Goal: Task Accomplishment & Management: Complete application form

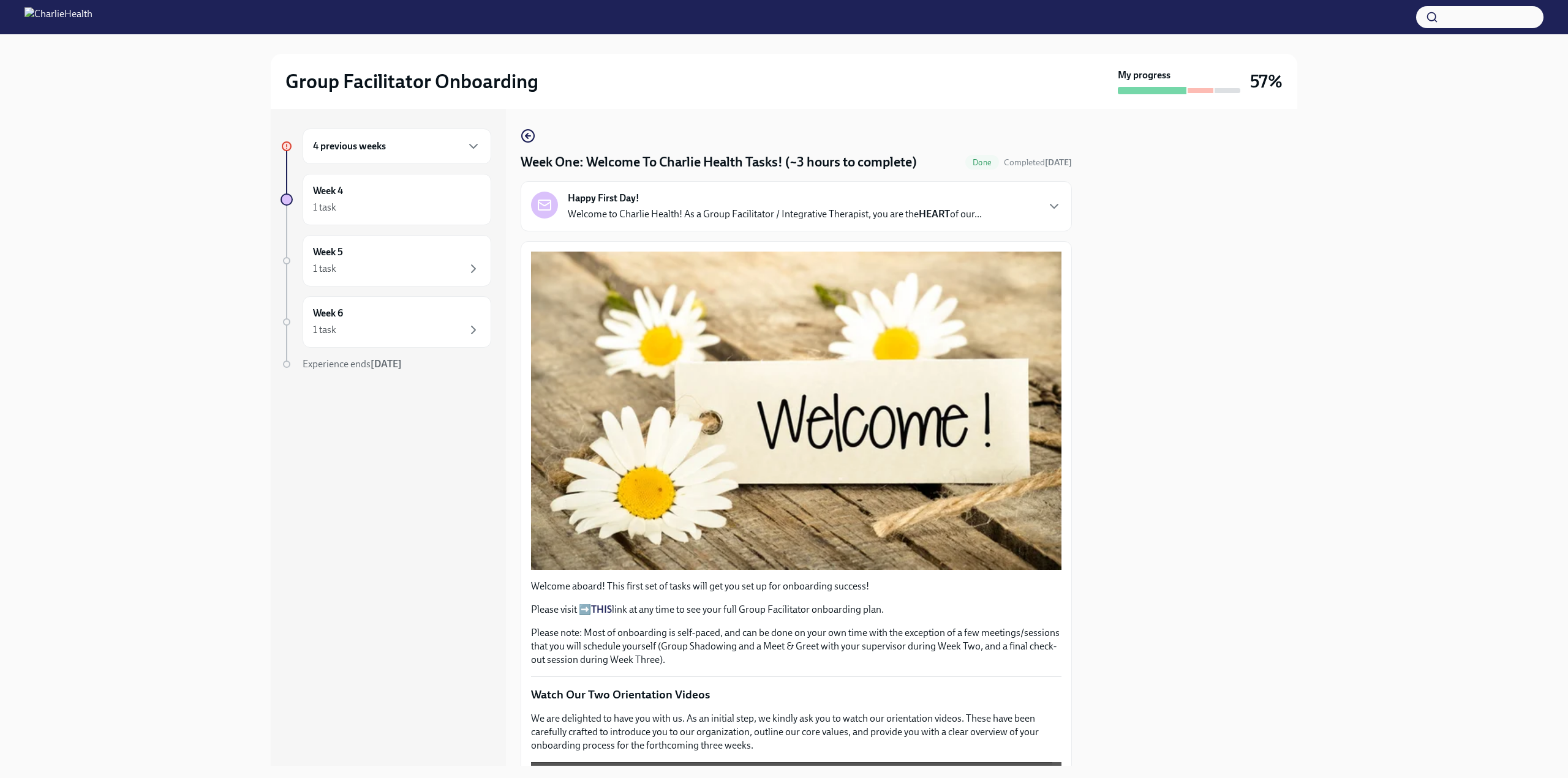
click at [601, 604] on strong "THIS" at bounding box center [602, 609] width 21 height 12
click at [420, 135] on div "4 previous weeks" at bounding box center [397, 146] width 189 height 36
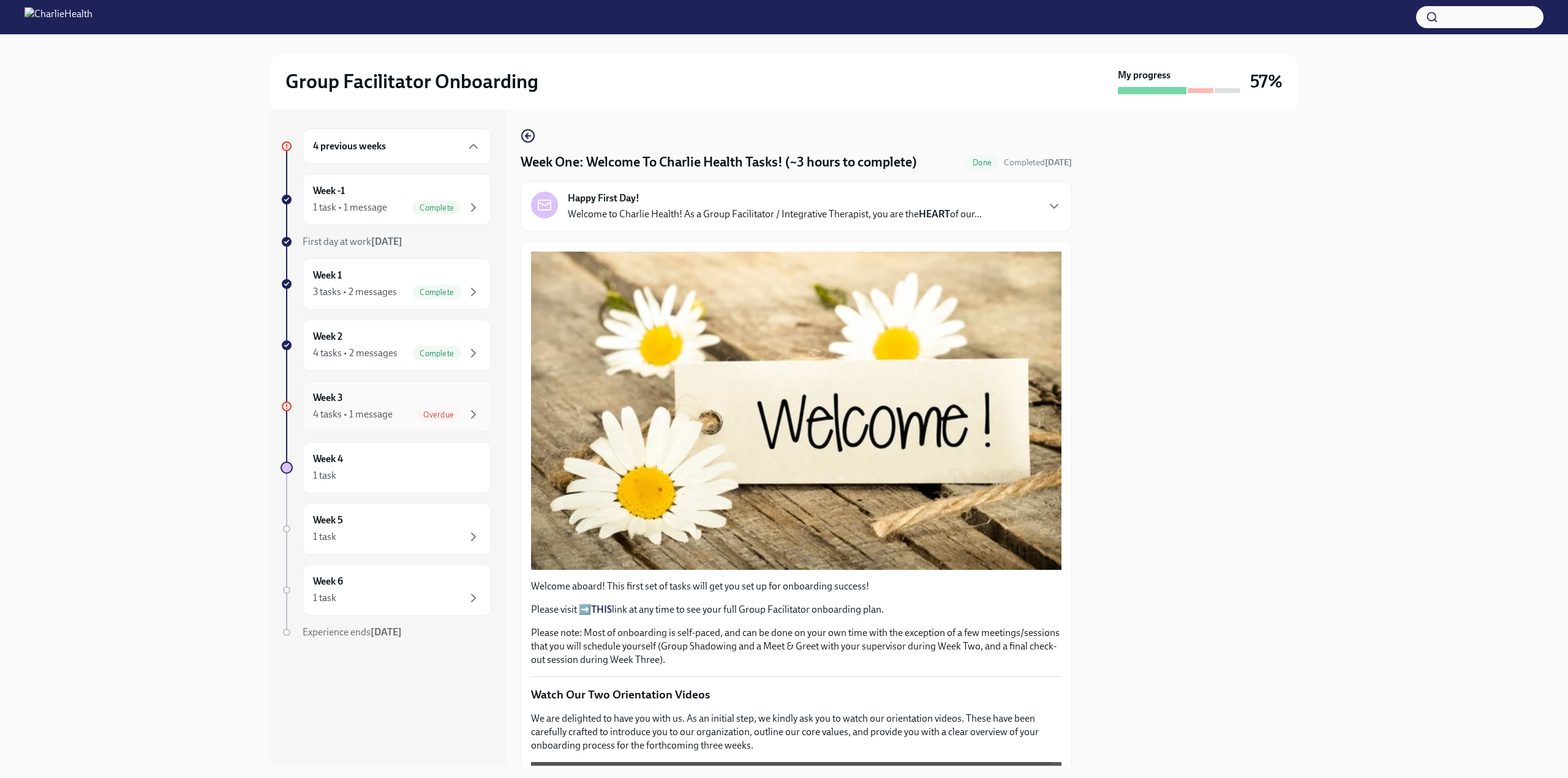
click at [390, 398] on div "Week 3 4 tasks • 1 message Overdue" at bounding box center [397, 407] width 168 height 31
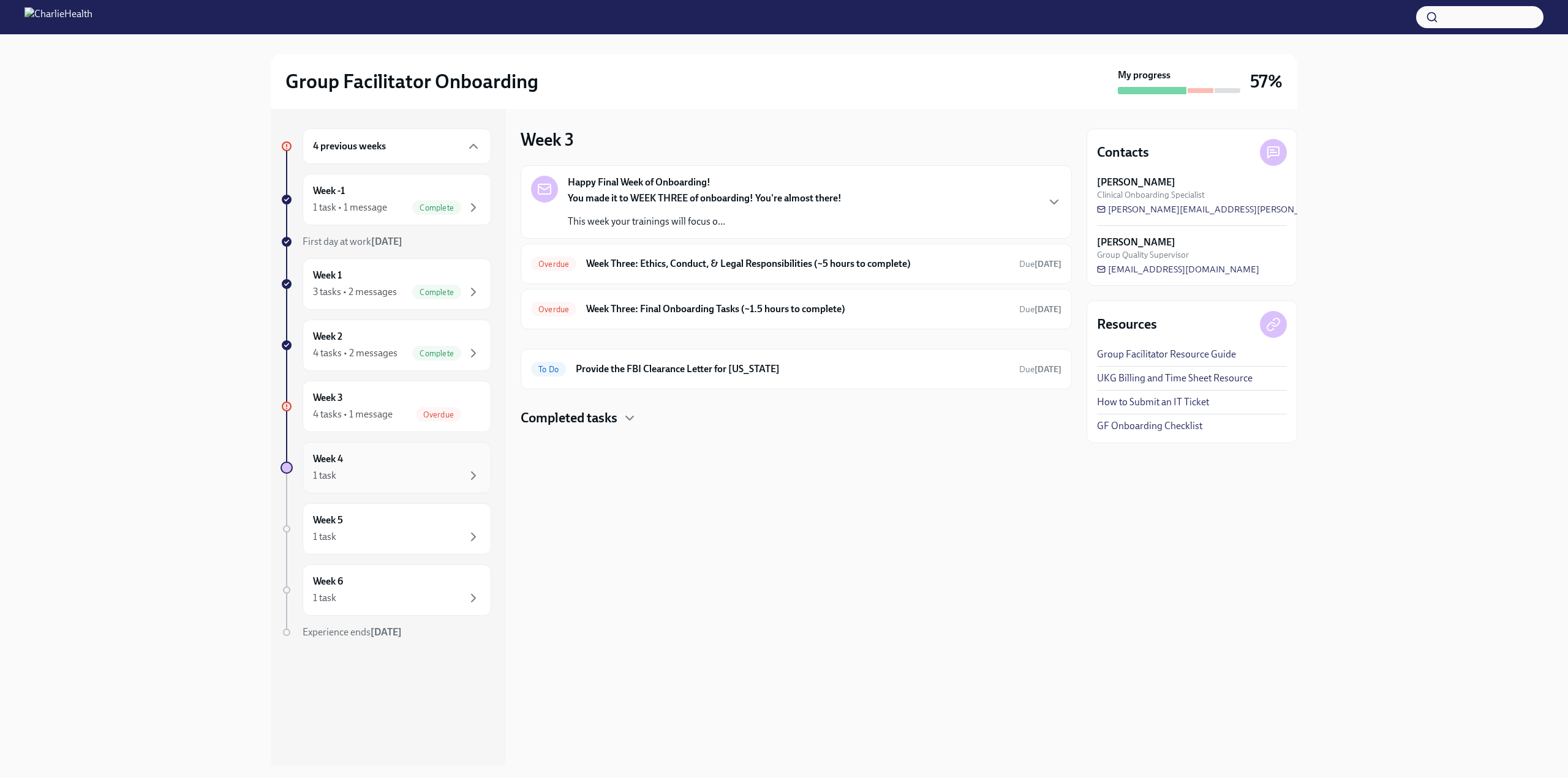
click at [399, 467] on div "Week 4 1 task" at bounding box center [397, 468] width 168 height 31
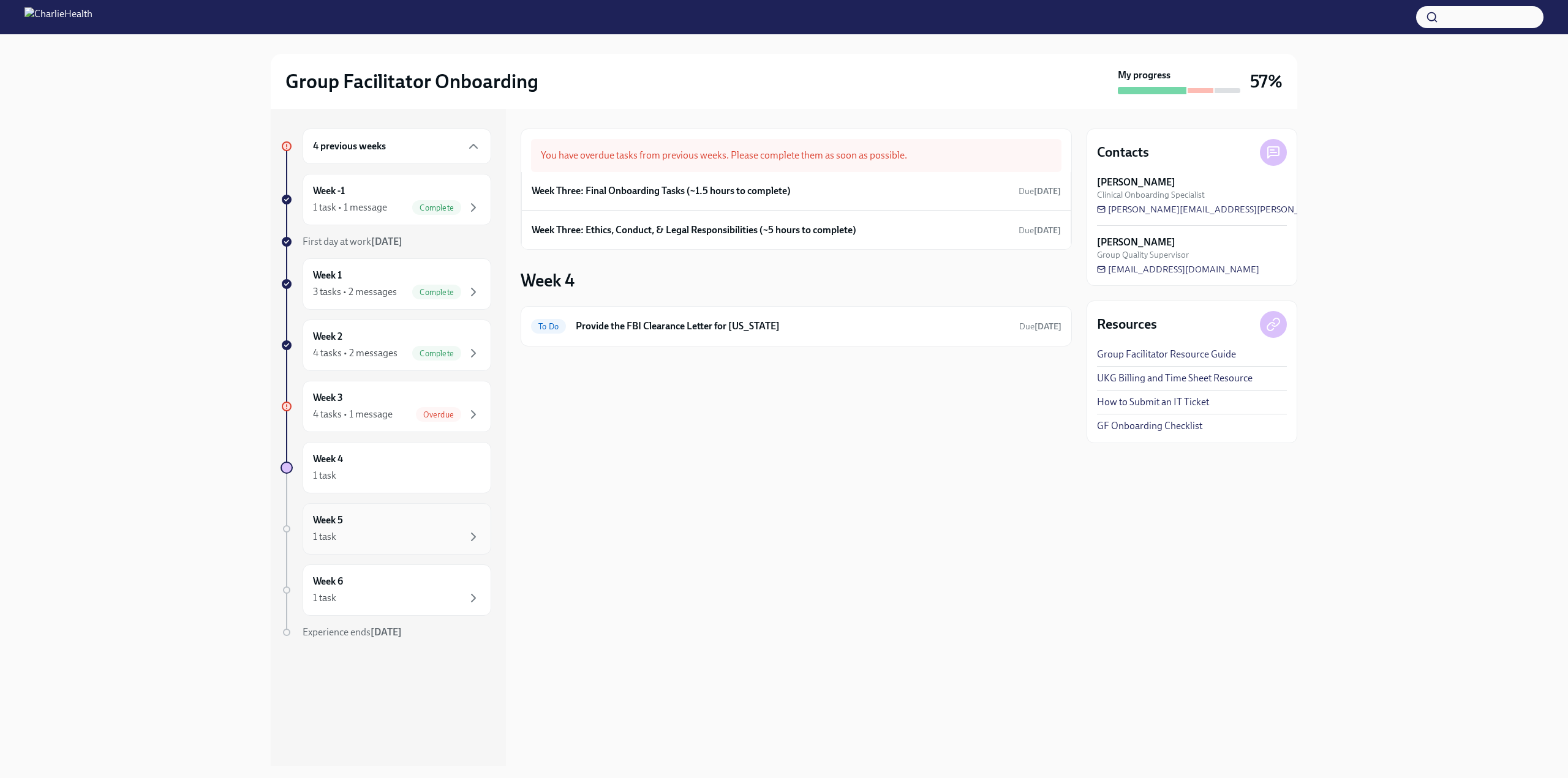
click at [414, 529] on div "Week 5 1 task" at bounding box center [397, 529] width 168 height 31
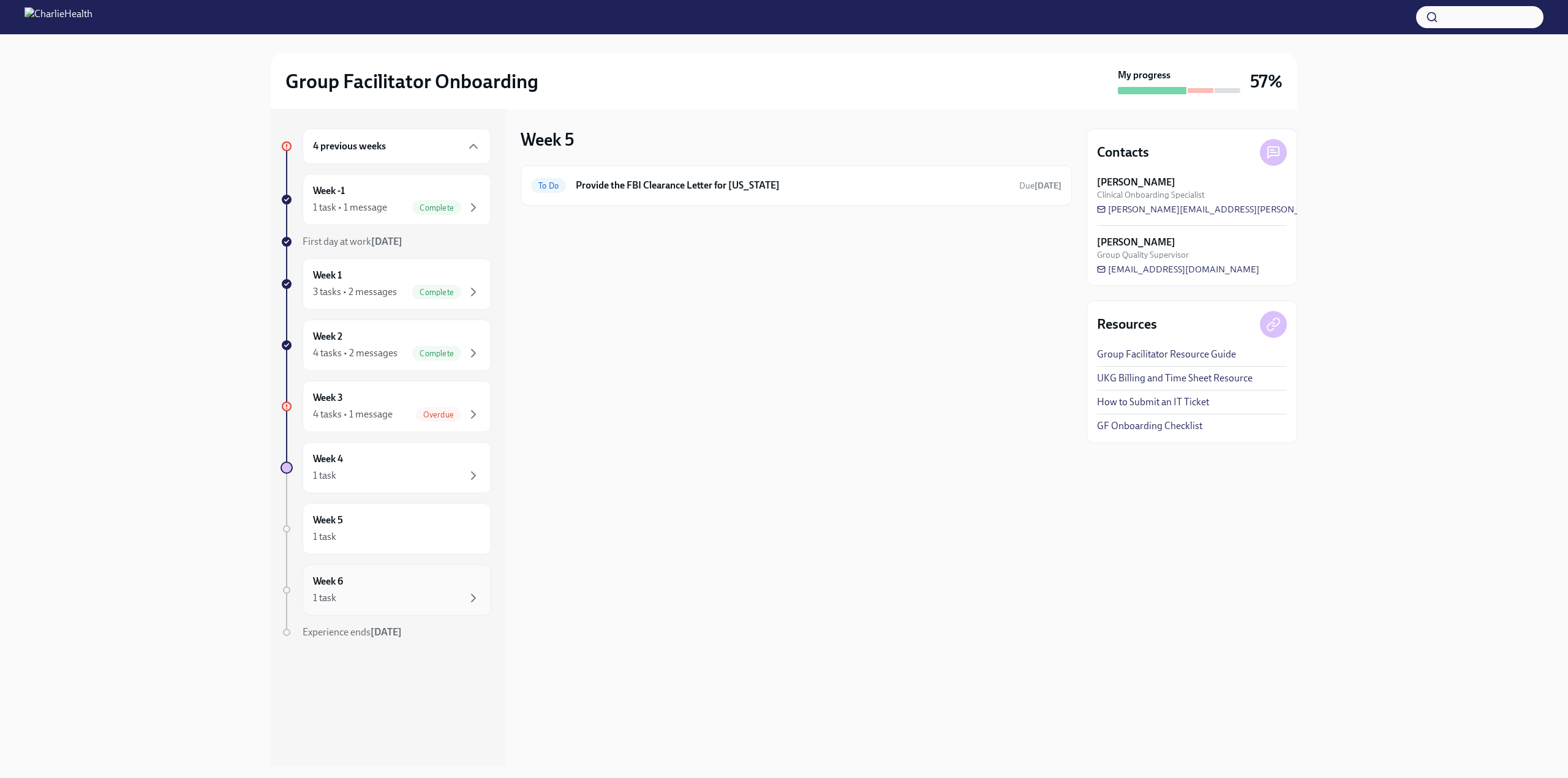
click at [428, 594] on div "1 task" at bounding box center [397, 598] width 168 height 15
click at [386, 406] on div "Week 3 4 tasks • 1 message Overdue" at bounding box center [397, 407] width 168 height 31
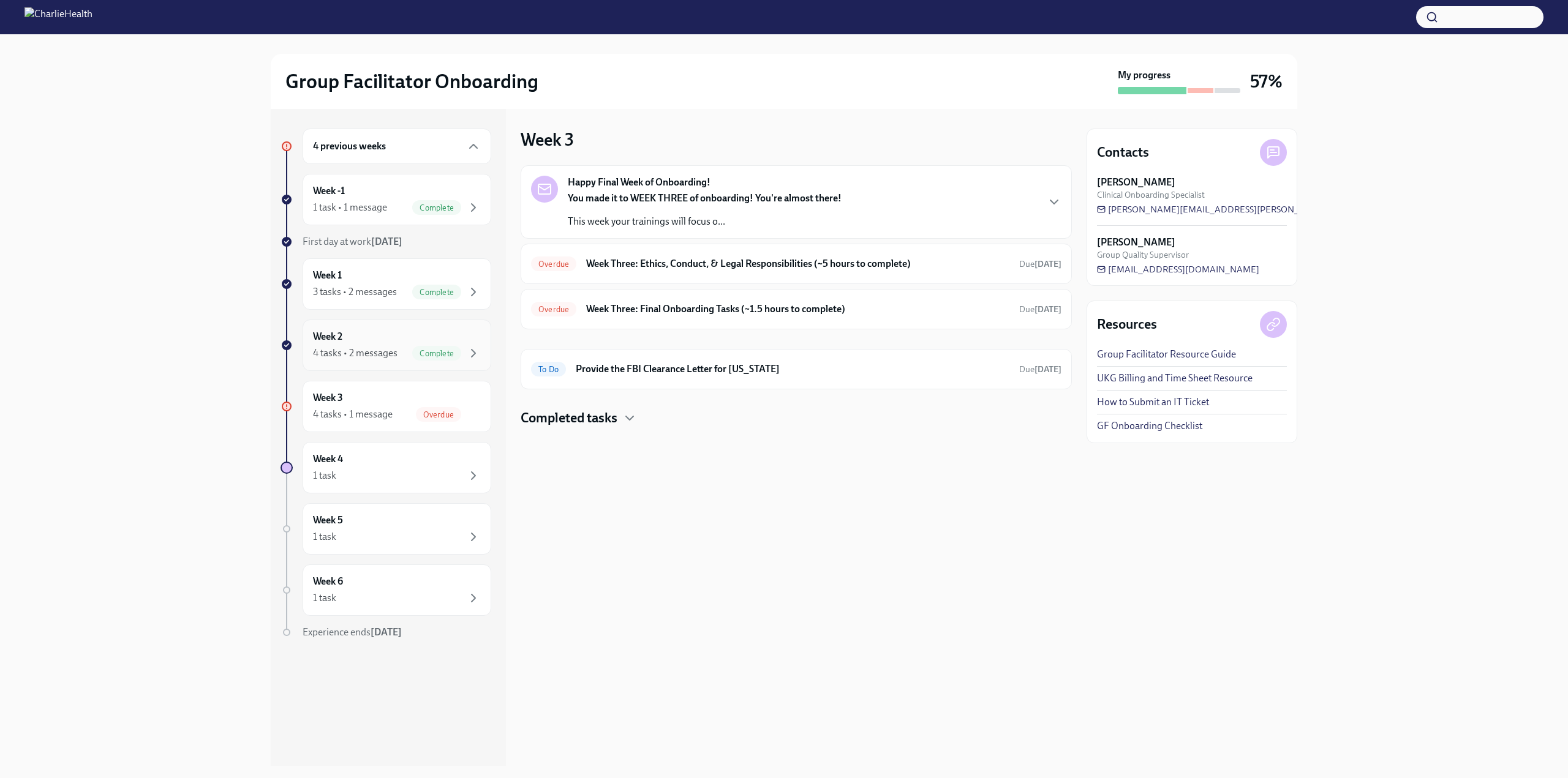
click at [385, 325] on div "Week 2 4 tasks • 2 messages Complete" at bounding box center [397, 346] width 189 height 52
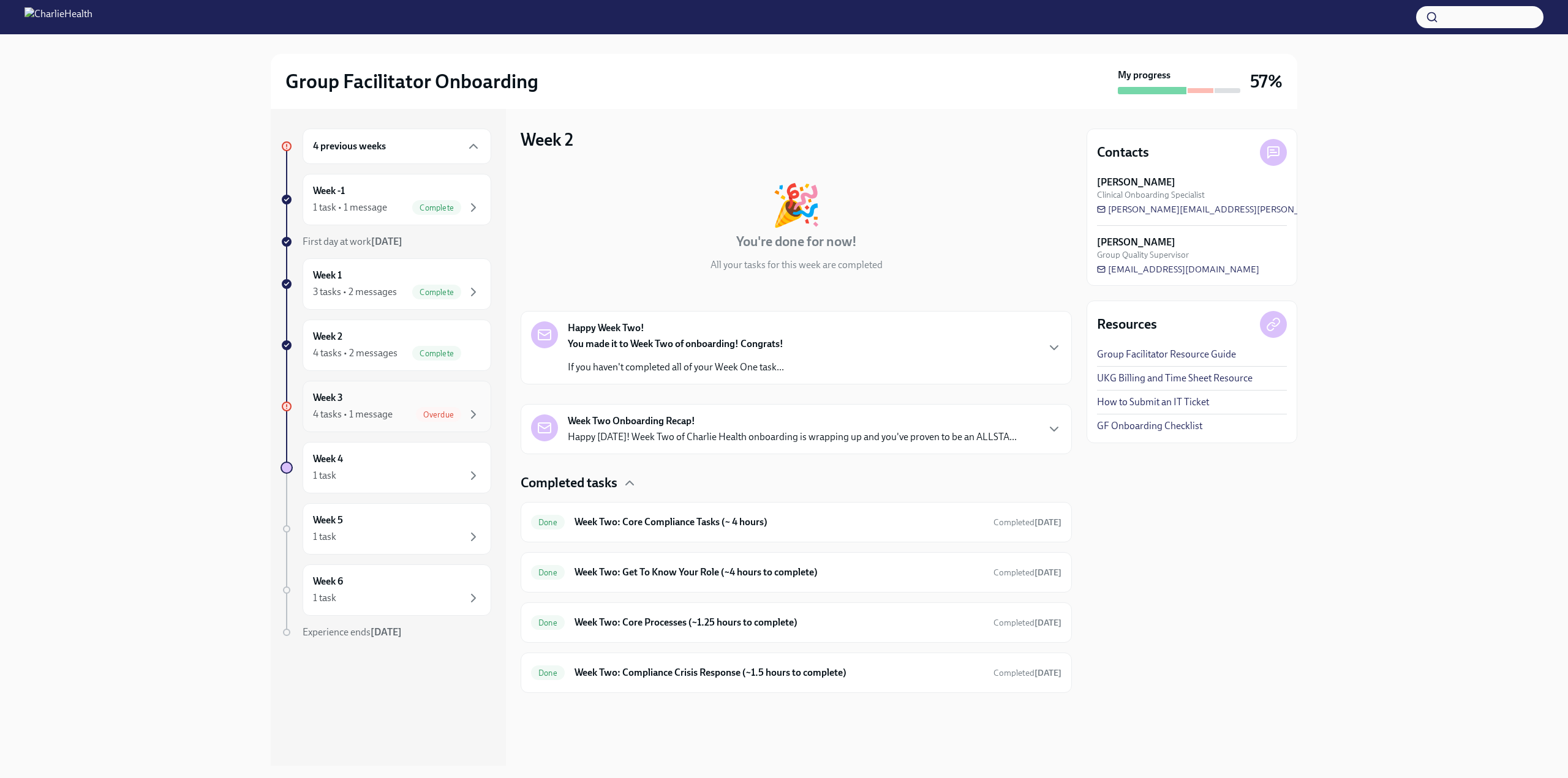
click at [398, 399] on div "Week 3 4 tasks • 1 message Overdue" at bounding box center [397, 407] width 168 height 31
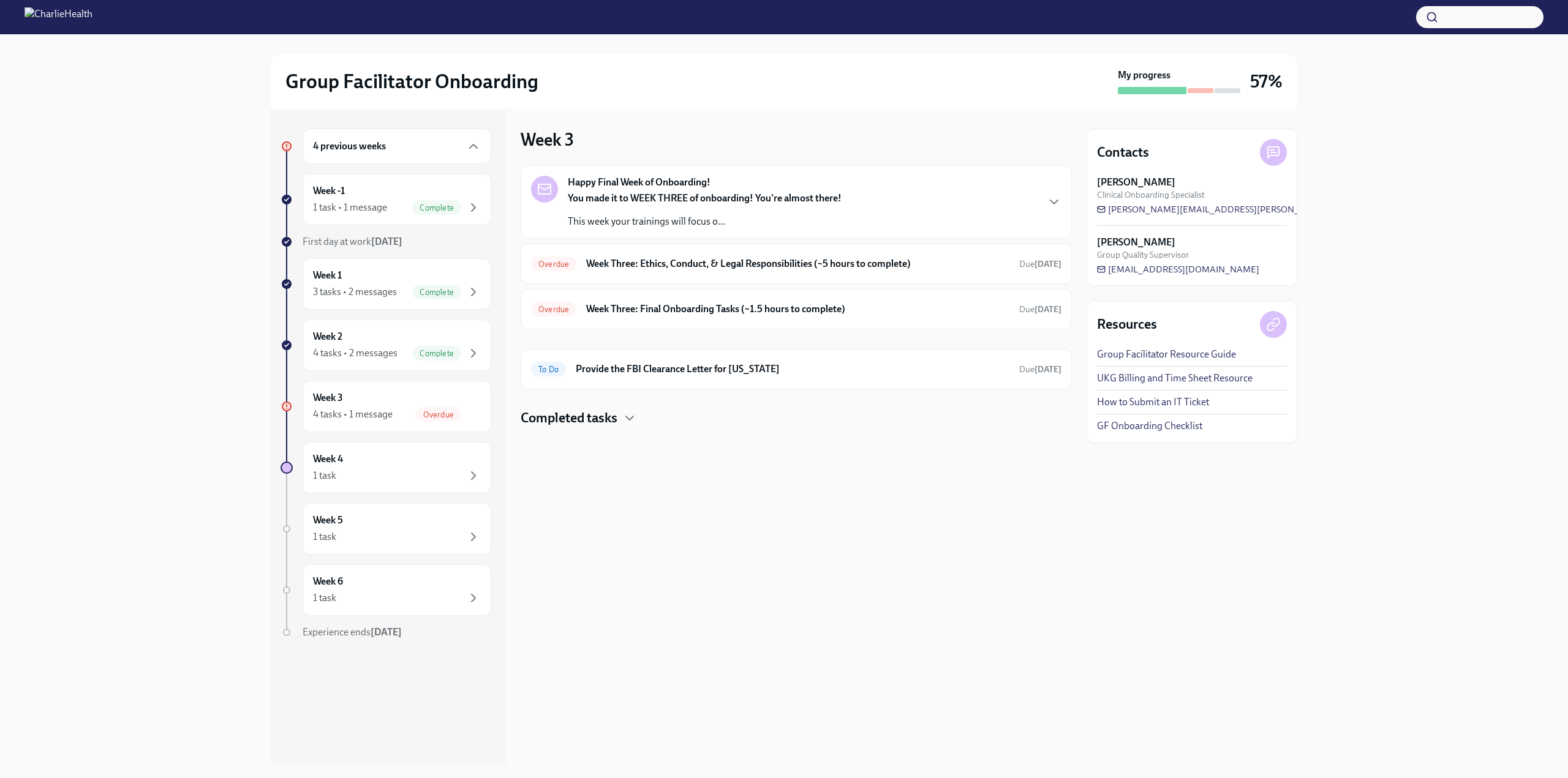
click at [808, 200] on strong "You made it to WEEK THREE of onboarding! You're almost there!" at bounding box center [704, 198] width 274 height 12
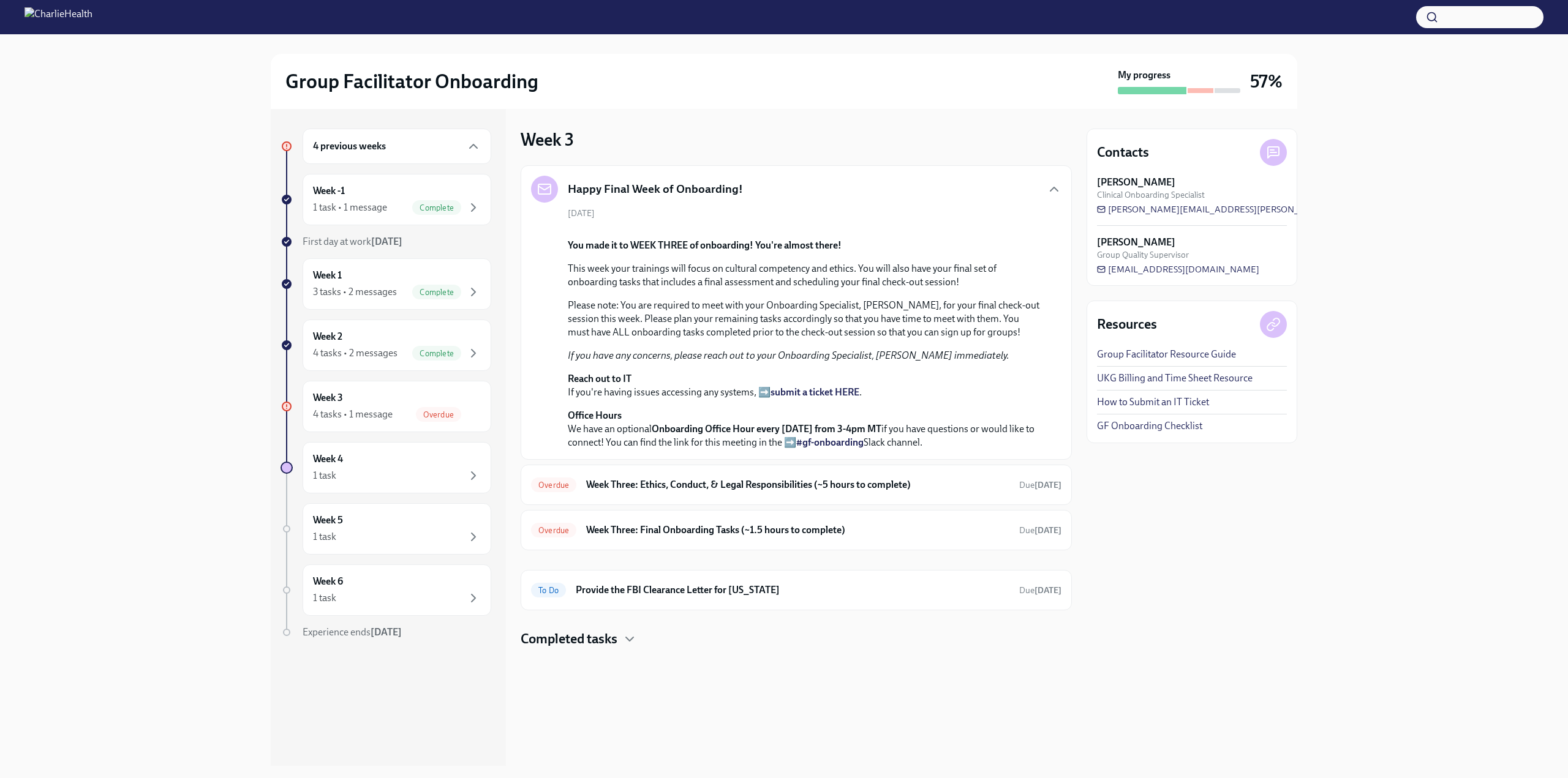
scroll to position [183, 0]
click at [600, 648] on h4 "Completed tasks" at bounding box center [568, 640] width 97 height 18
click at [871, 492] on h6 "Week Three: Ethics, Conduct, & Legal Responsibilities (~5 hours to complete)" at bounding box center [798, 485] width 423 height 14
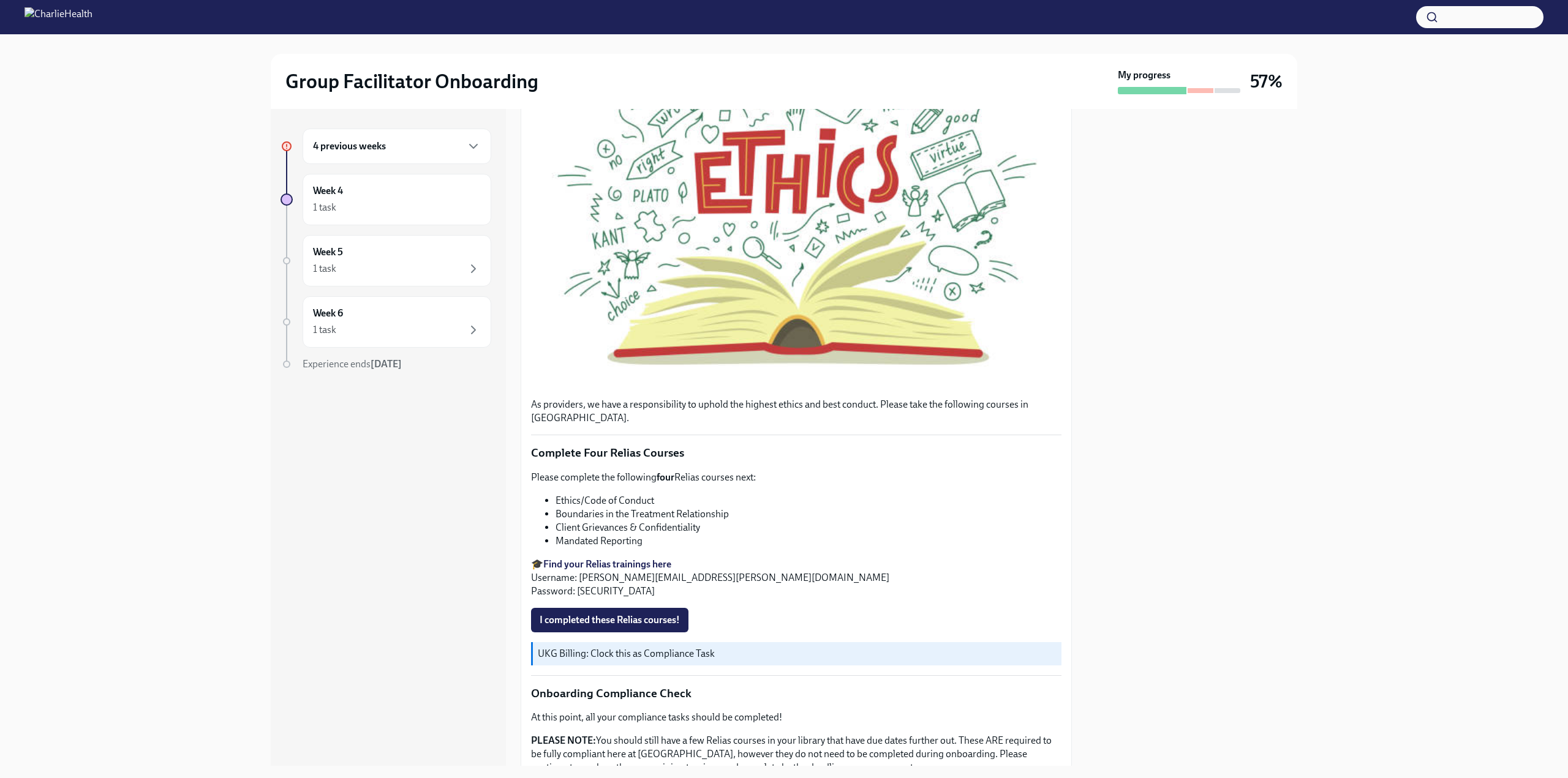
scroll to position [271, 0]
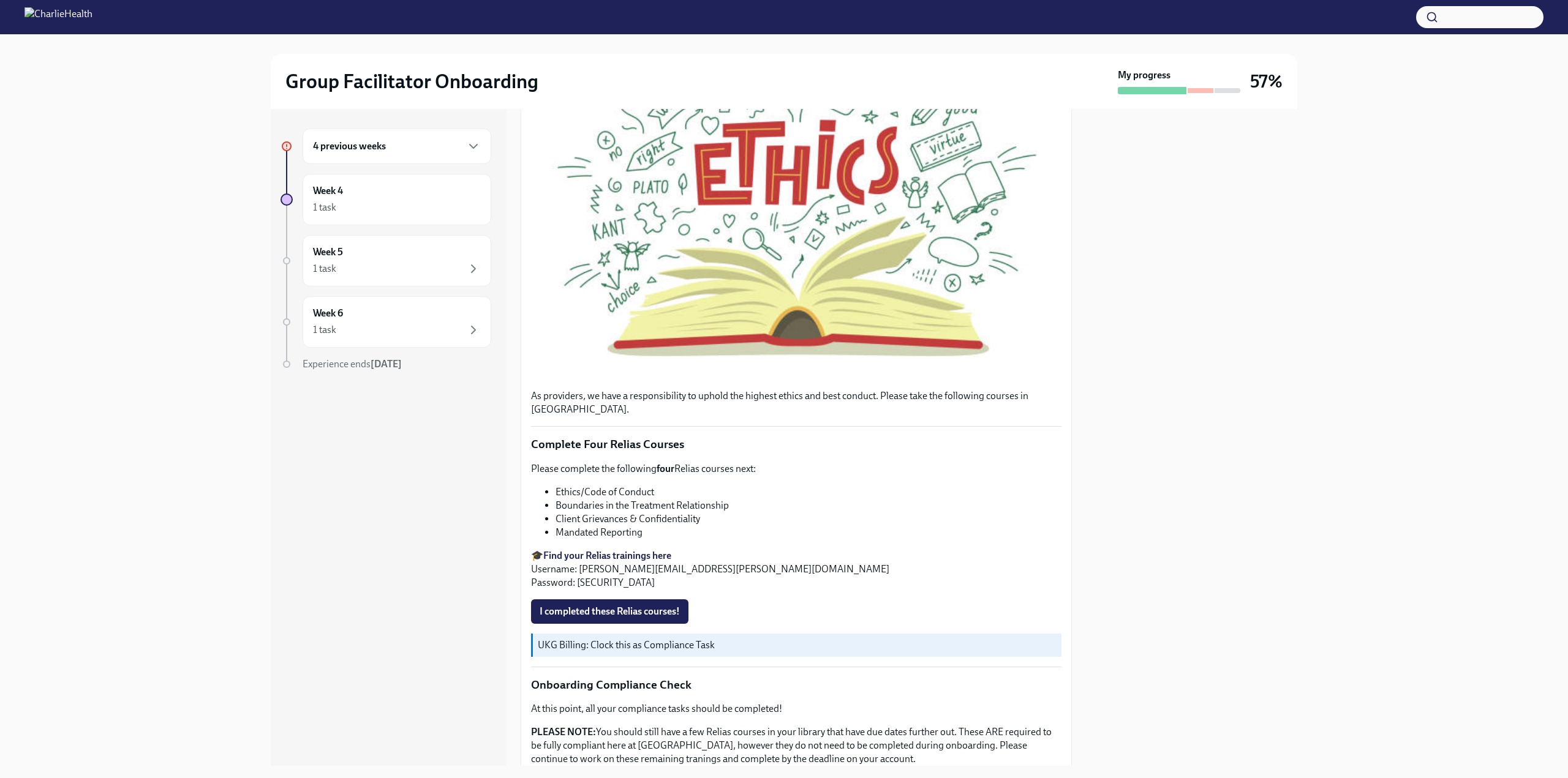
click at [667, 618] on span "I completed these Relias courses!" at bounding box center [610, 612] width 140 height 12
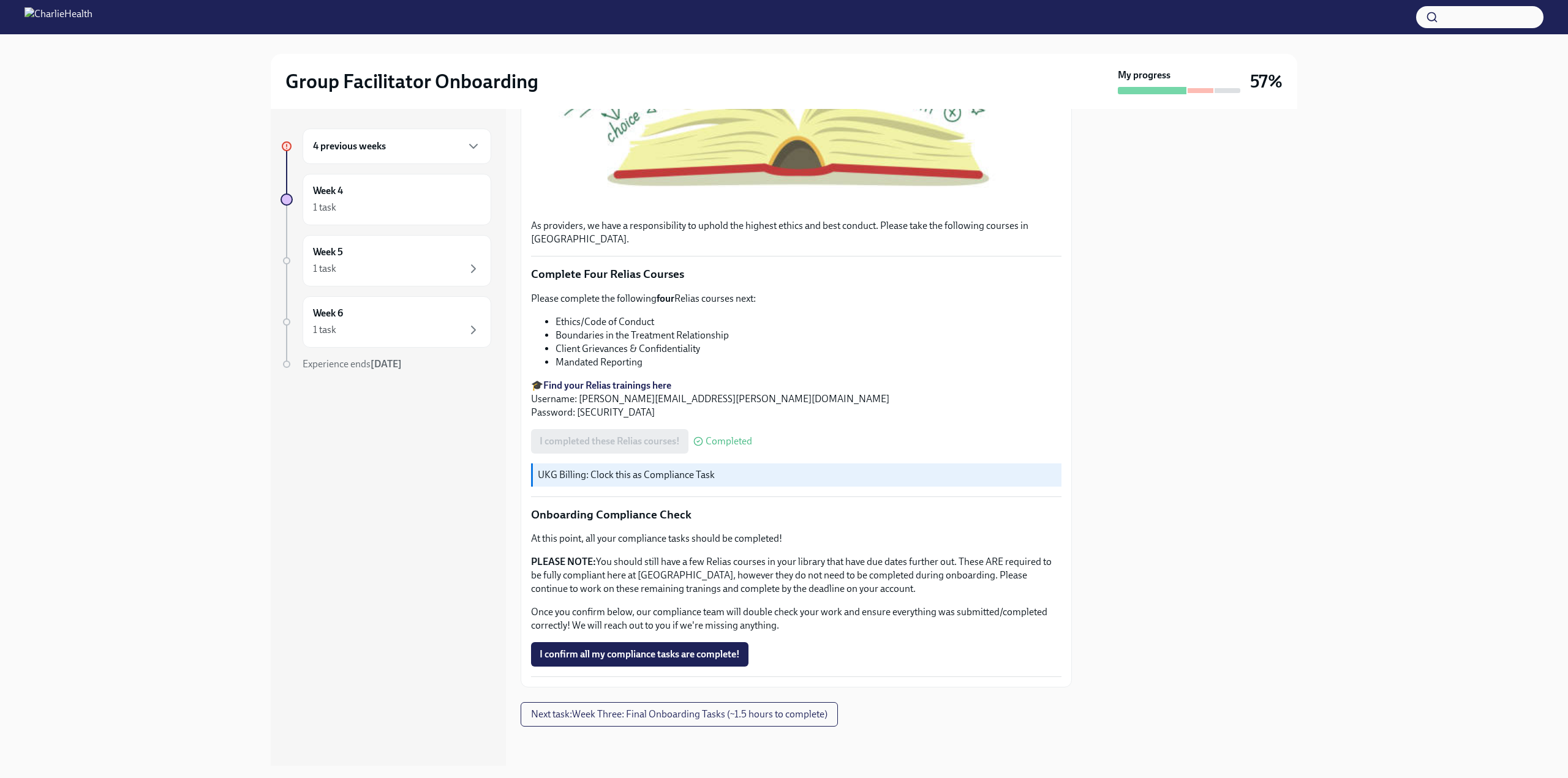
scroll to position [0, 0]
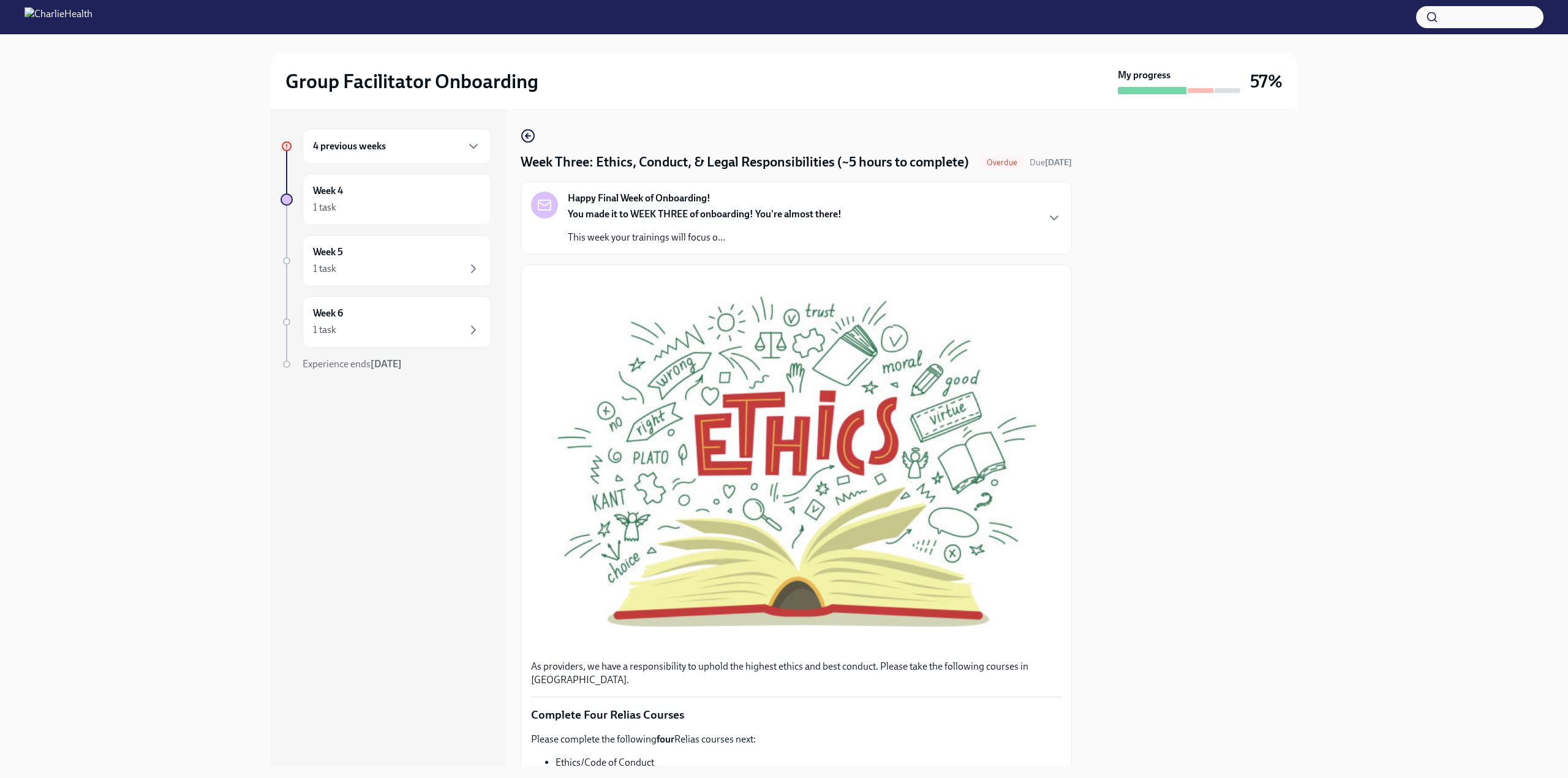
click at [1072, 422] on div "4 previous weeks Week 4 1 task Week 5 1 task Week 6 1 task Experience ends [DAT…" at bounding box center [784, 437] width 1027 height 657
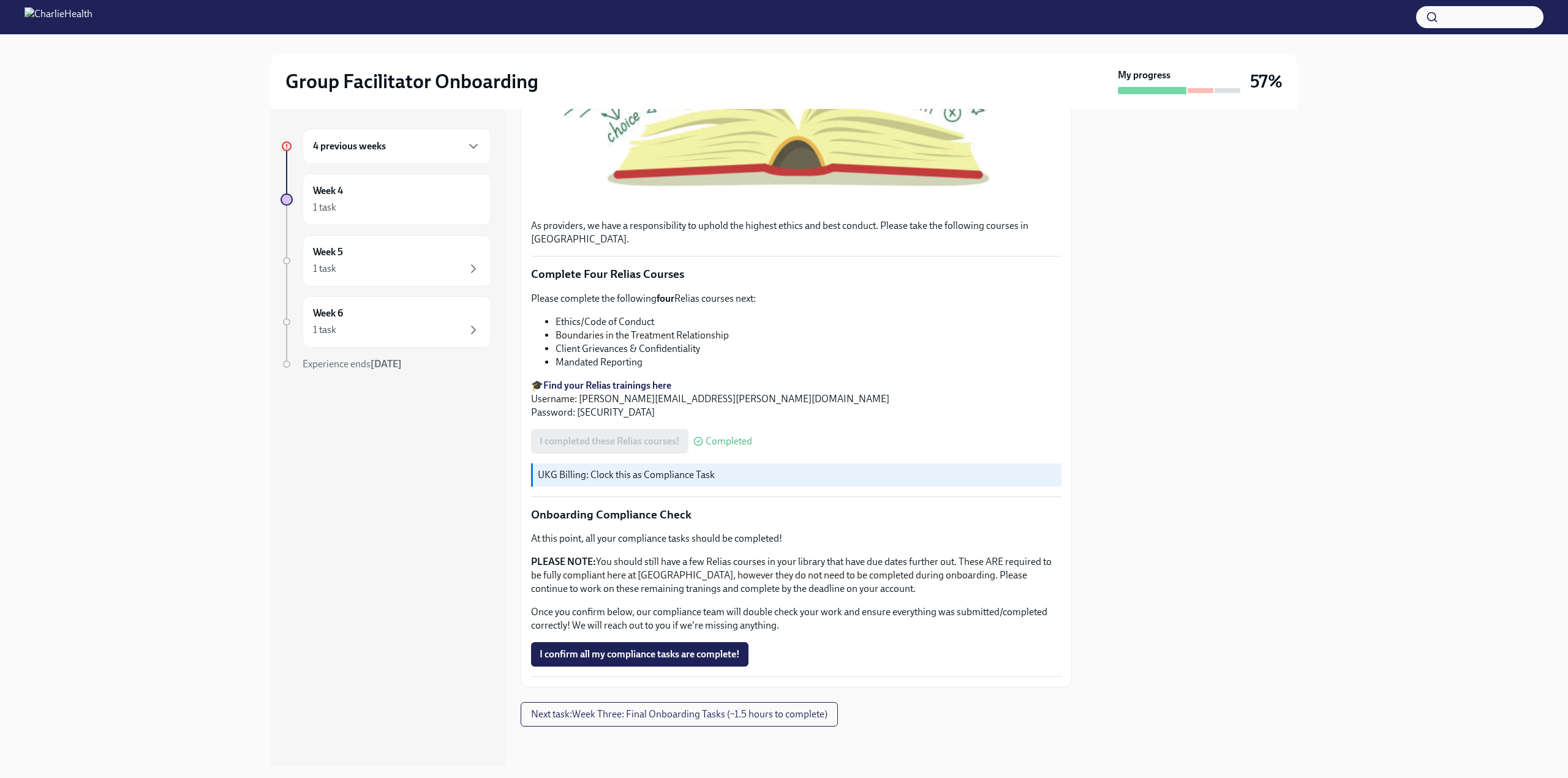
scroll to position [453, 0]
click at [606, 660] on span "I confirm all my compliance tasks are complete!" at bounding box center [640, 654] width 201 height 12
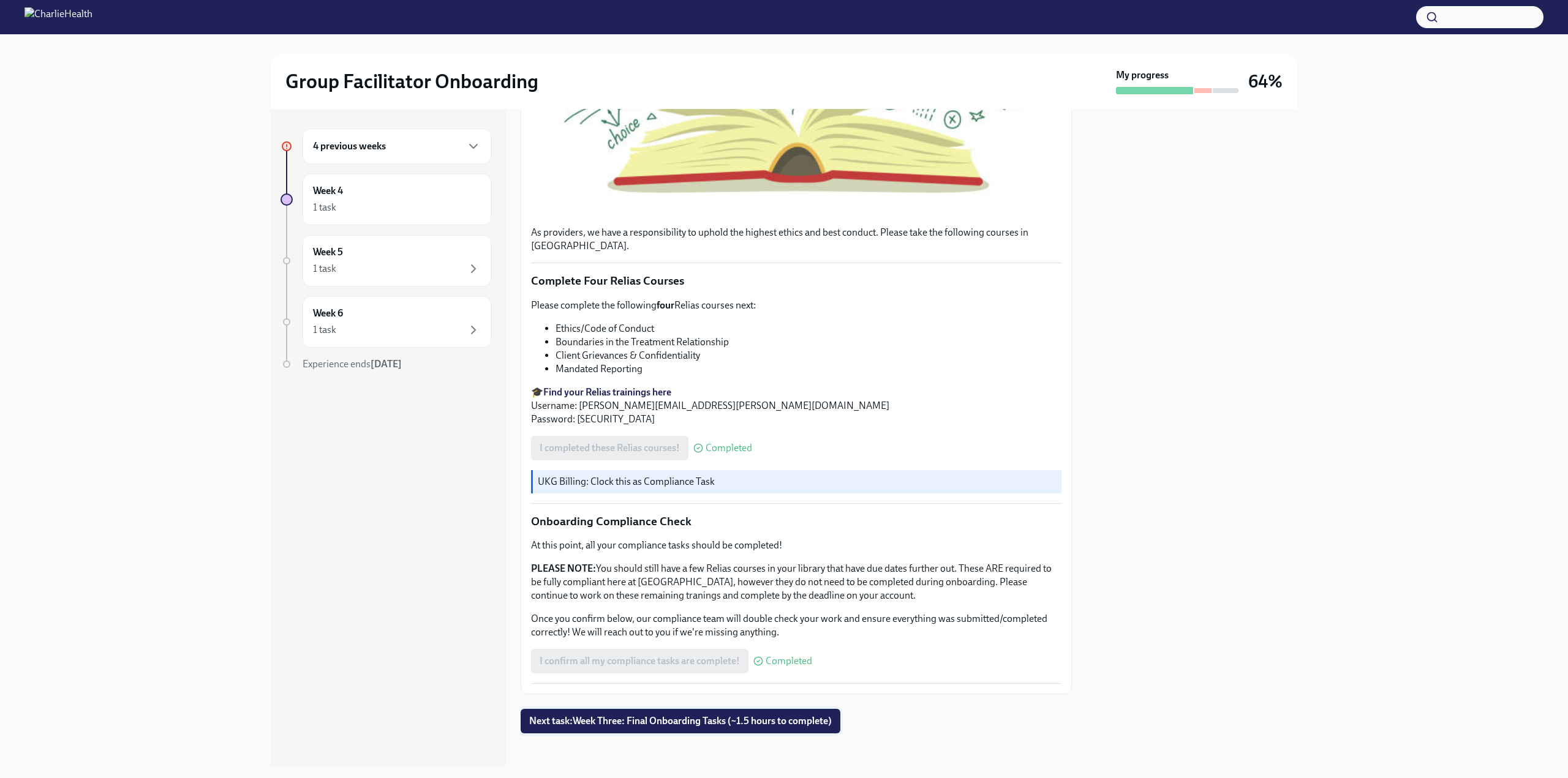
click at [672, 718] on span "Next task : Week Three: Final Onboarding Tasks (~1.5 hours to complete)" at bounding box center [680, 721] width 303 height 12
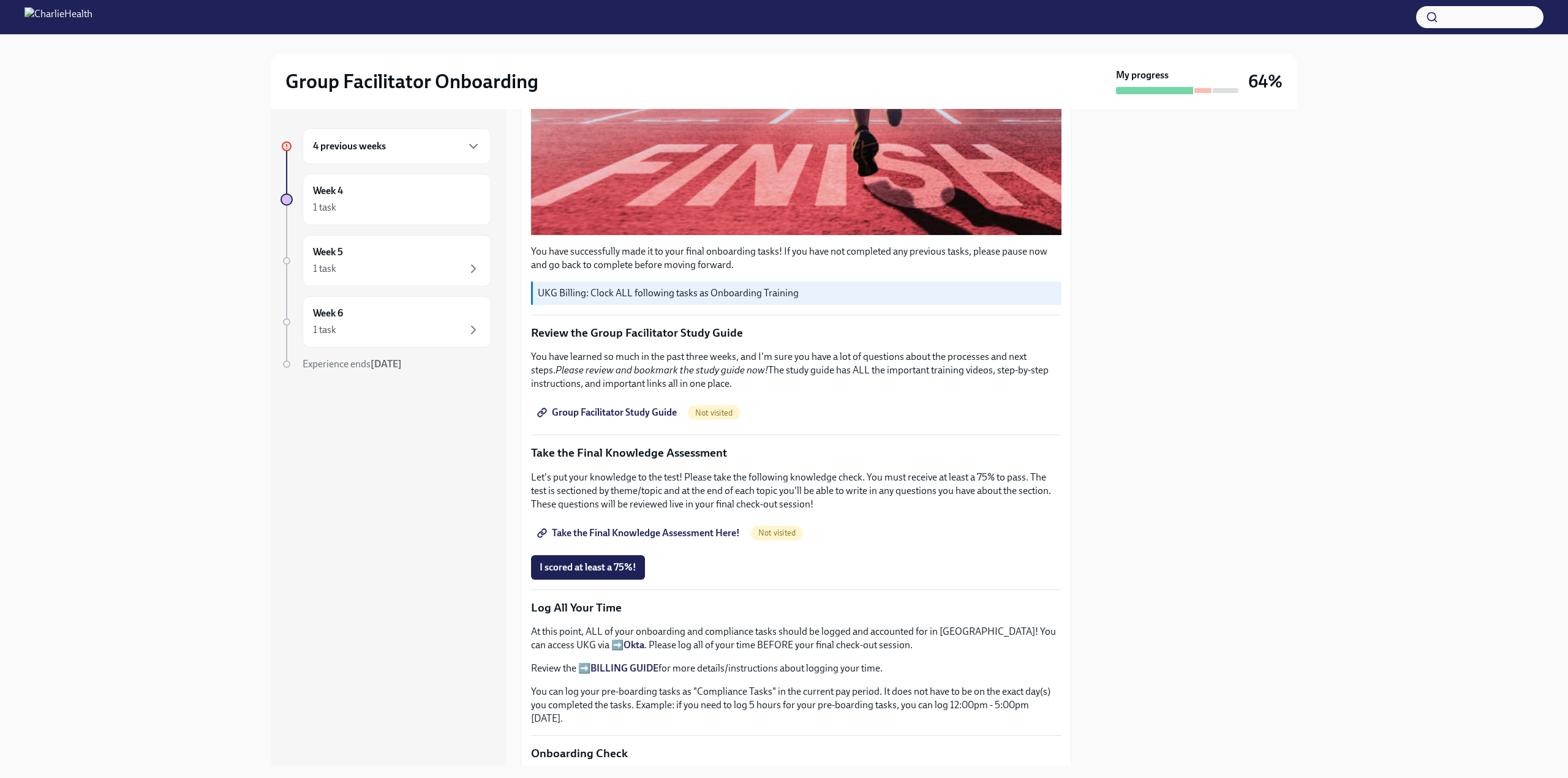
scroll to position [397, 0]
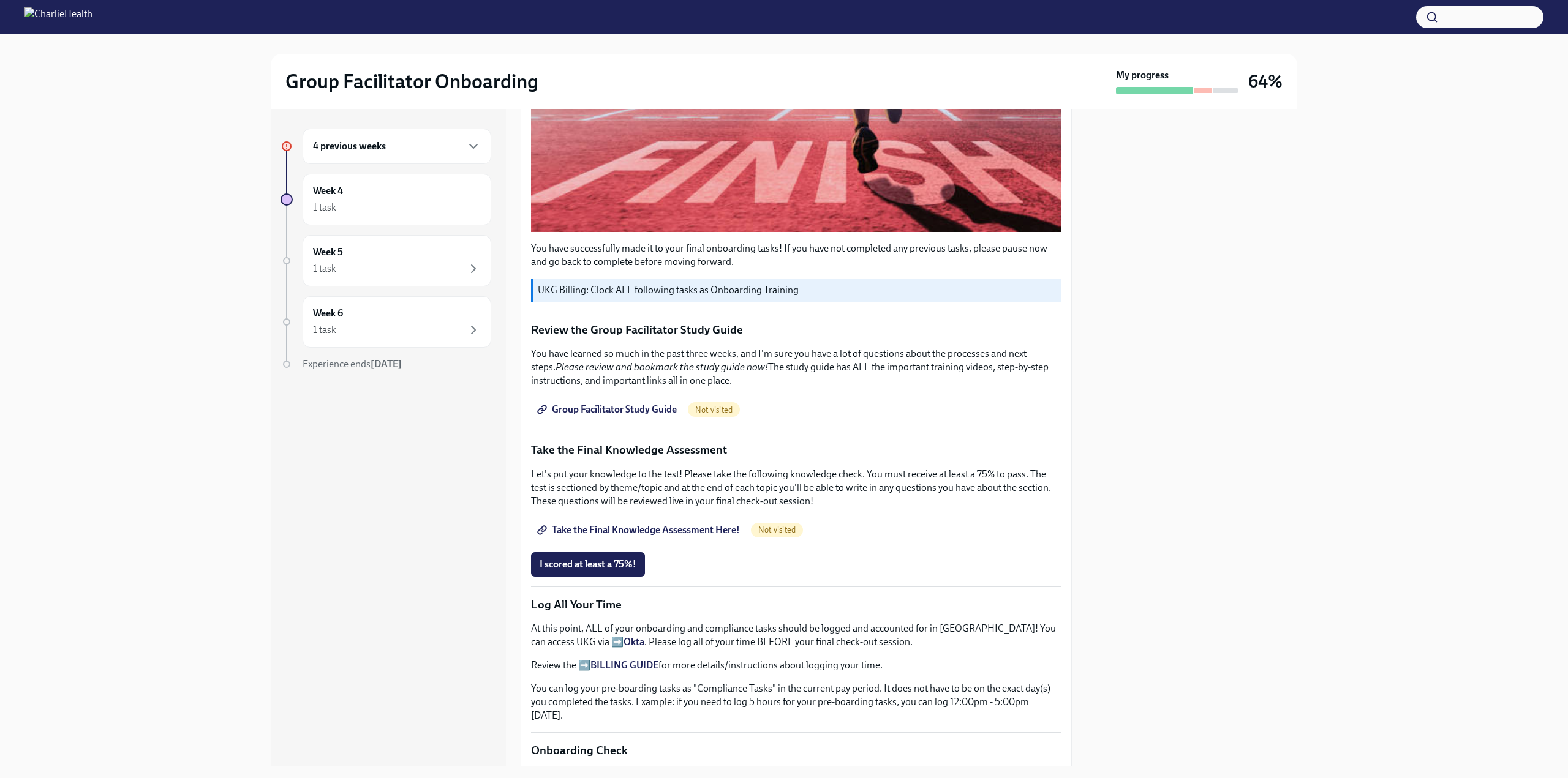
click at [626, 403] on span "Group Facilitator Study Guide" at bounding box center [608, 410] width 137 height 12
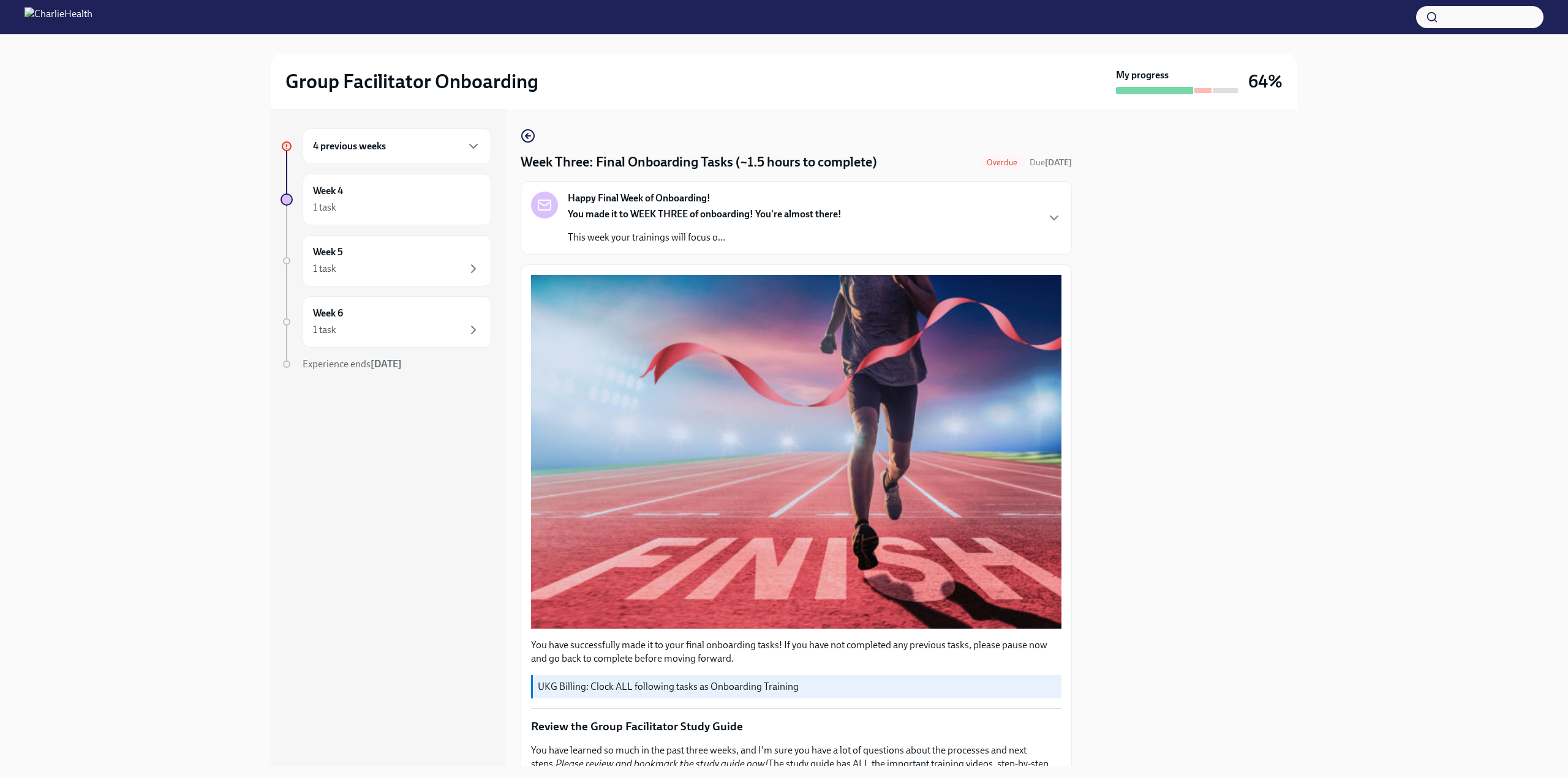
click at [385, 147] on h6 "4 previous weeks" at bounding box center [349, 146] width 73 height 14
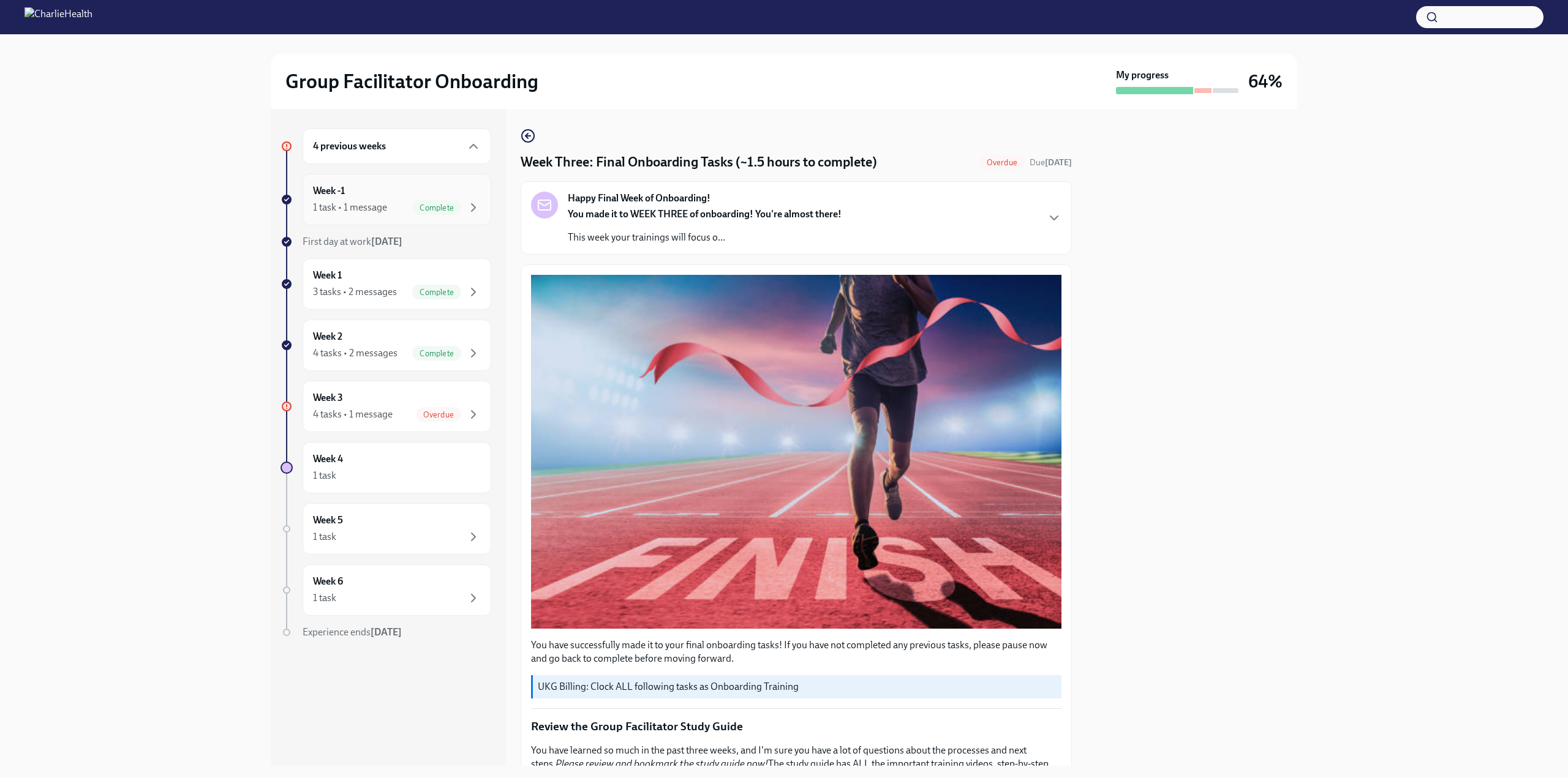
click at [369, 191] on div "Week -1 1 task • 1 message Complete" at bounding box center [397, 200] width 168 height 31
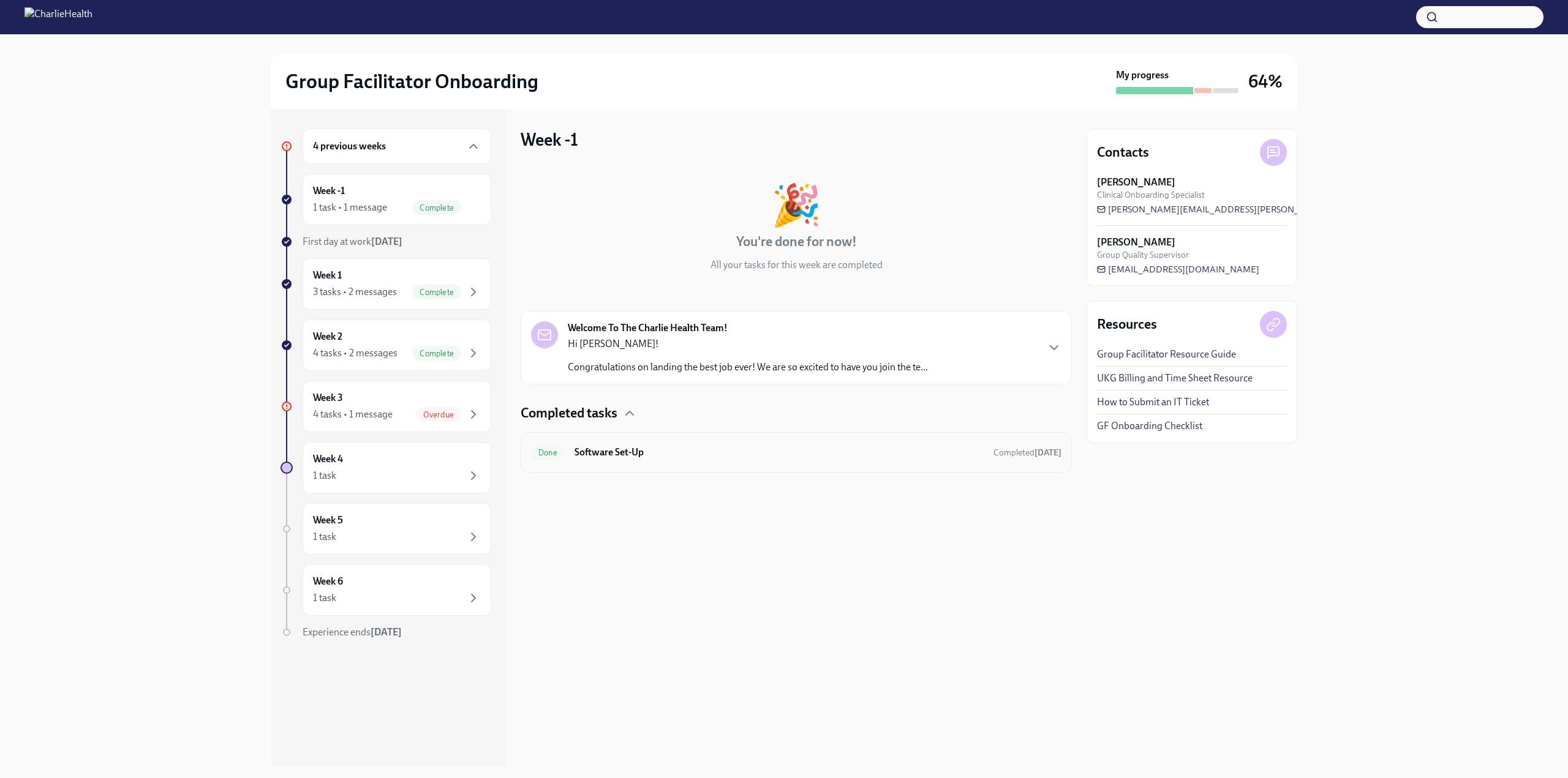
click at [629, 446] on h6 "Software Set-Up" at bounding box center [779, 453] width 409 height 14
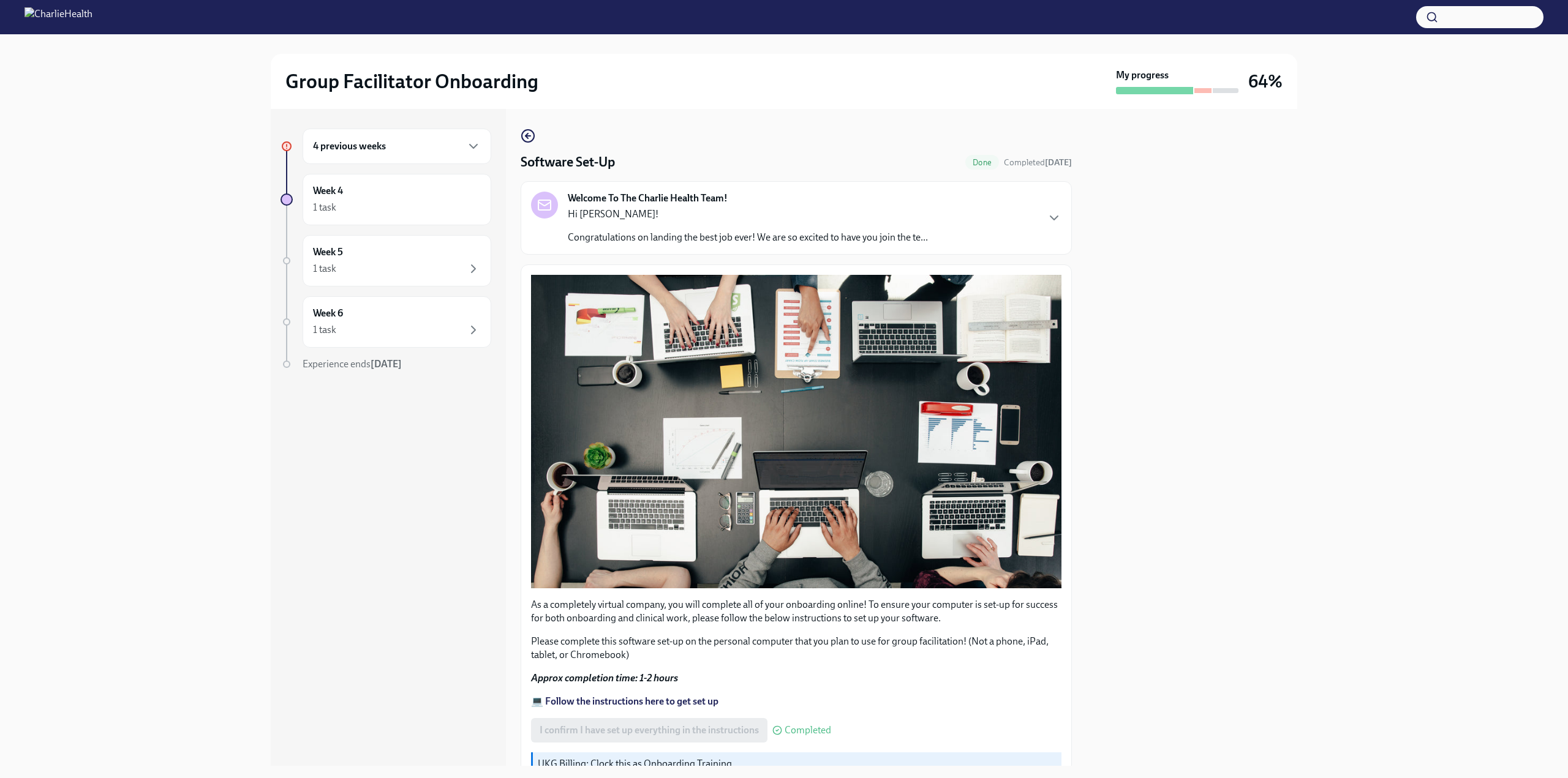
drag, startPoint x: 1072, startPoint y: 177, endPoint x: 1063, endPoint y: 181, distance: 9.8
click at [1072, 178] on div "4 previous weeks Week 4 1 task Week 5 1 task Week 6 1 task Experience ends [DAT…" at bounding box center [784, 437] width 1027 height 657
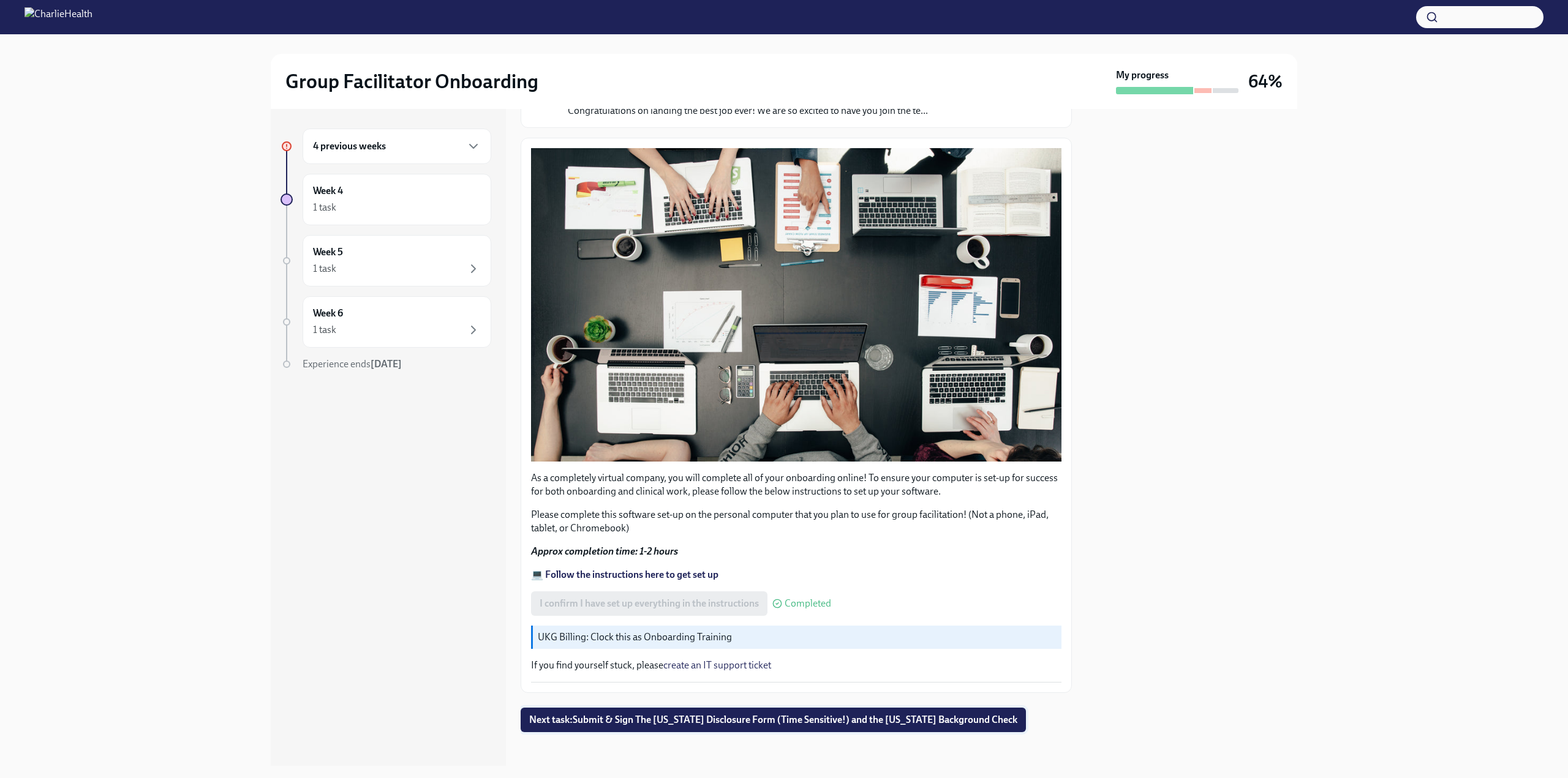
click at [896, 714] on span "Next task : Submit & Sign The [US_STATE] Disclosure Form (Time Sensitive!) and …" at bounding box center [773, 720] width 488 height 12
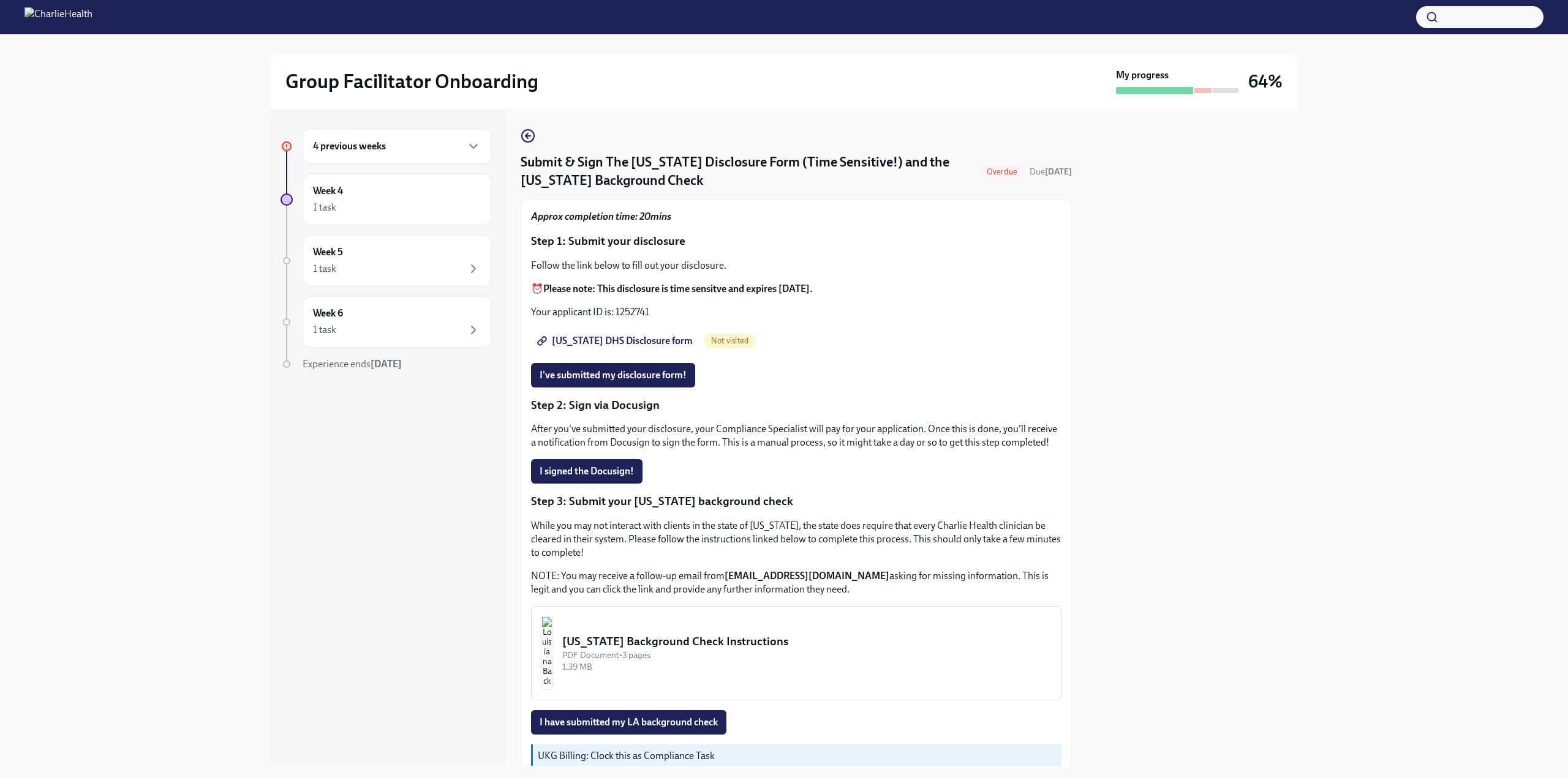
click at [323, 144] on h6 "4 previous weeks" at bounding box center [349, 146] width 73 height 14
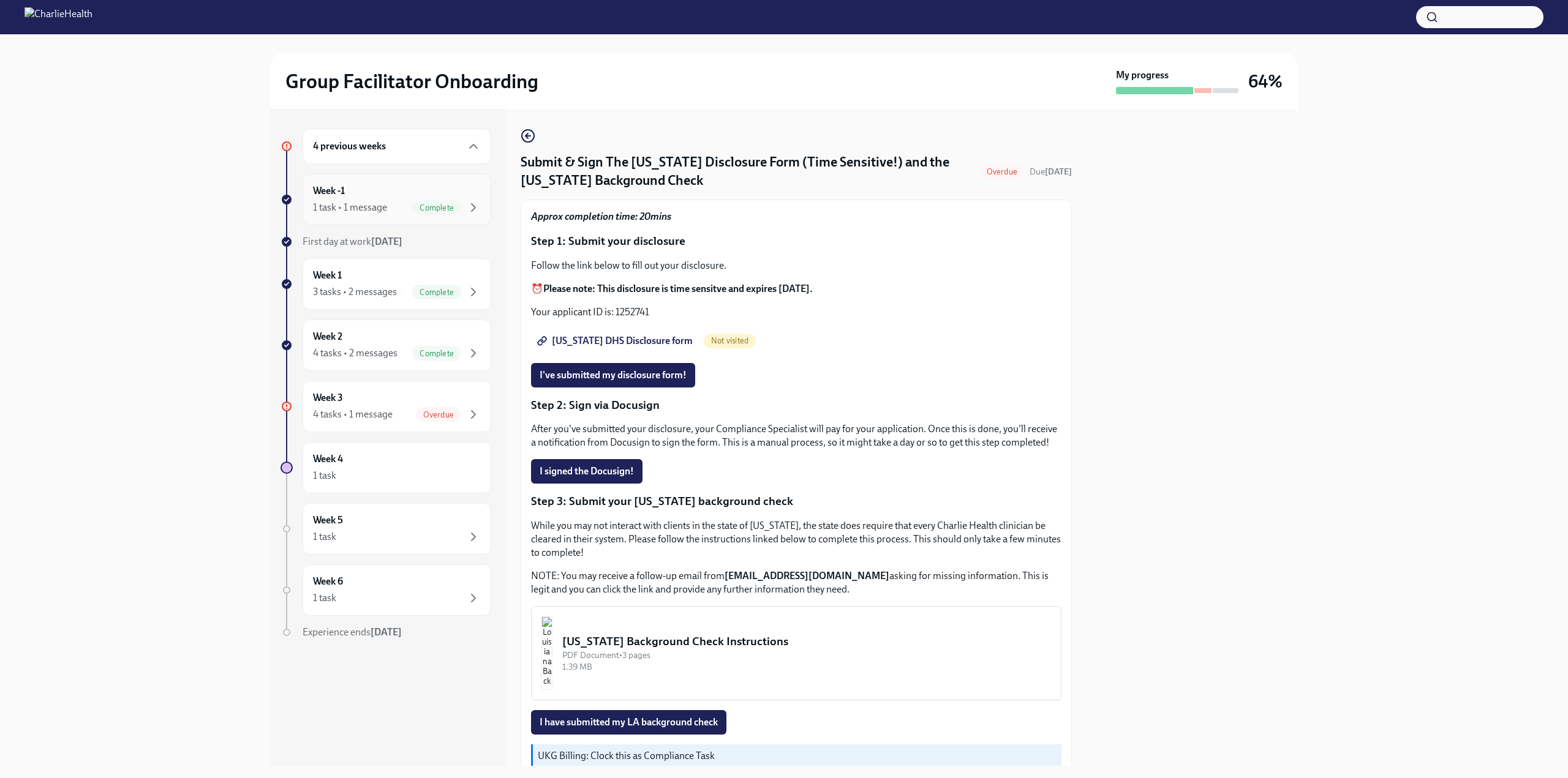
click at [367, 198] on div "Week -1 1 task • 1 message Complete" at bounding box center [397, 200] width 168 height 31
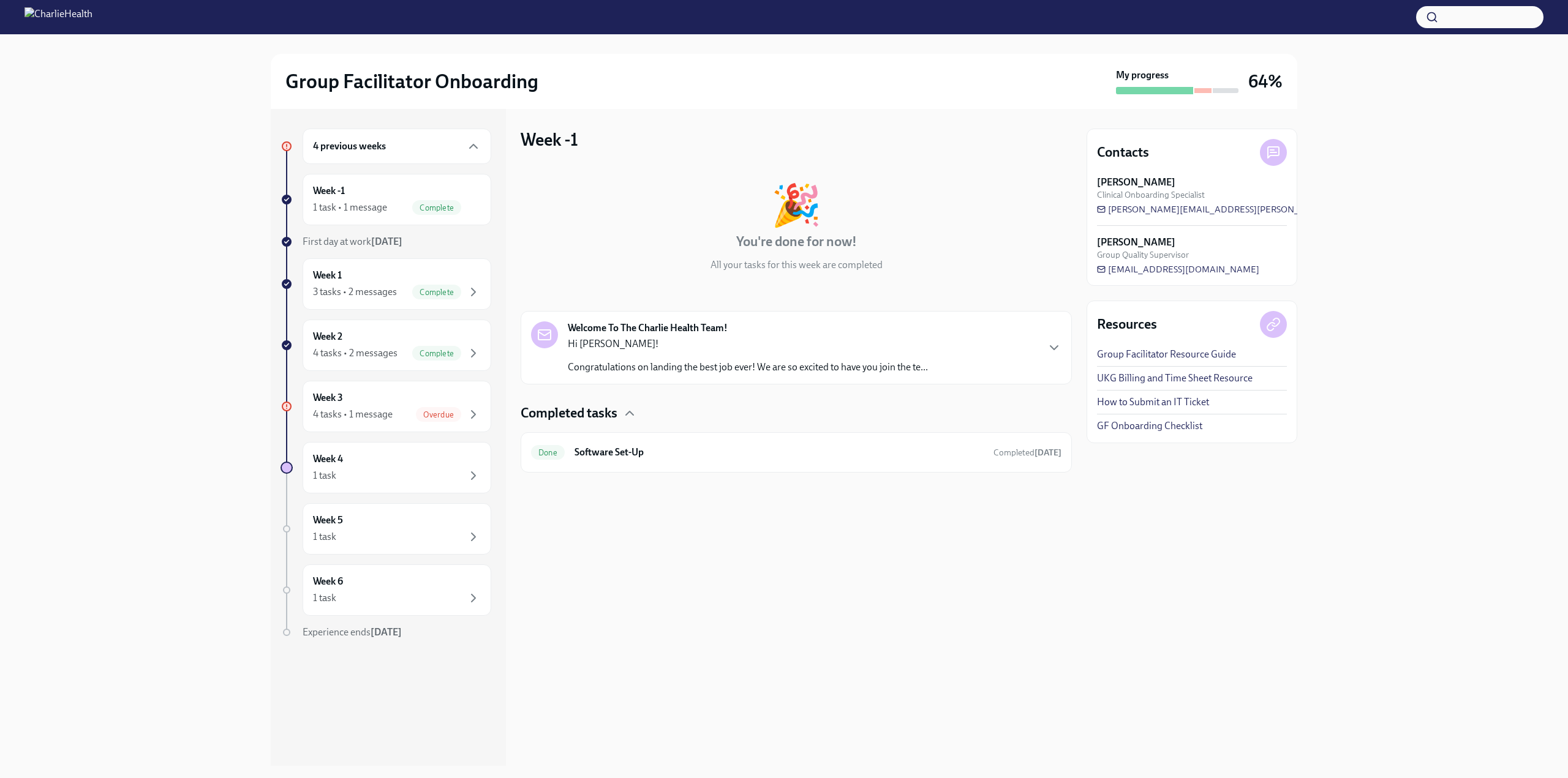
click at [701, 334] on strong "Welcome To The Charlie Health Team!" at bounding box center [648, 328] width 160 height 14
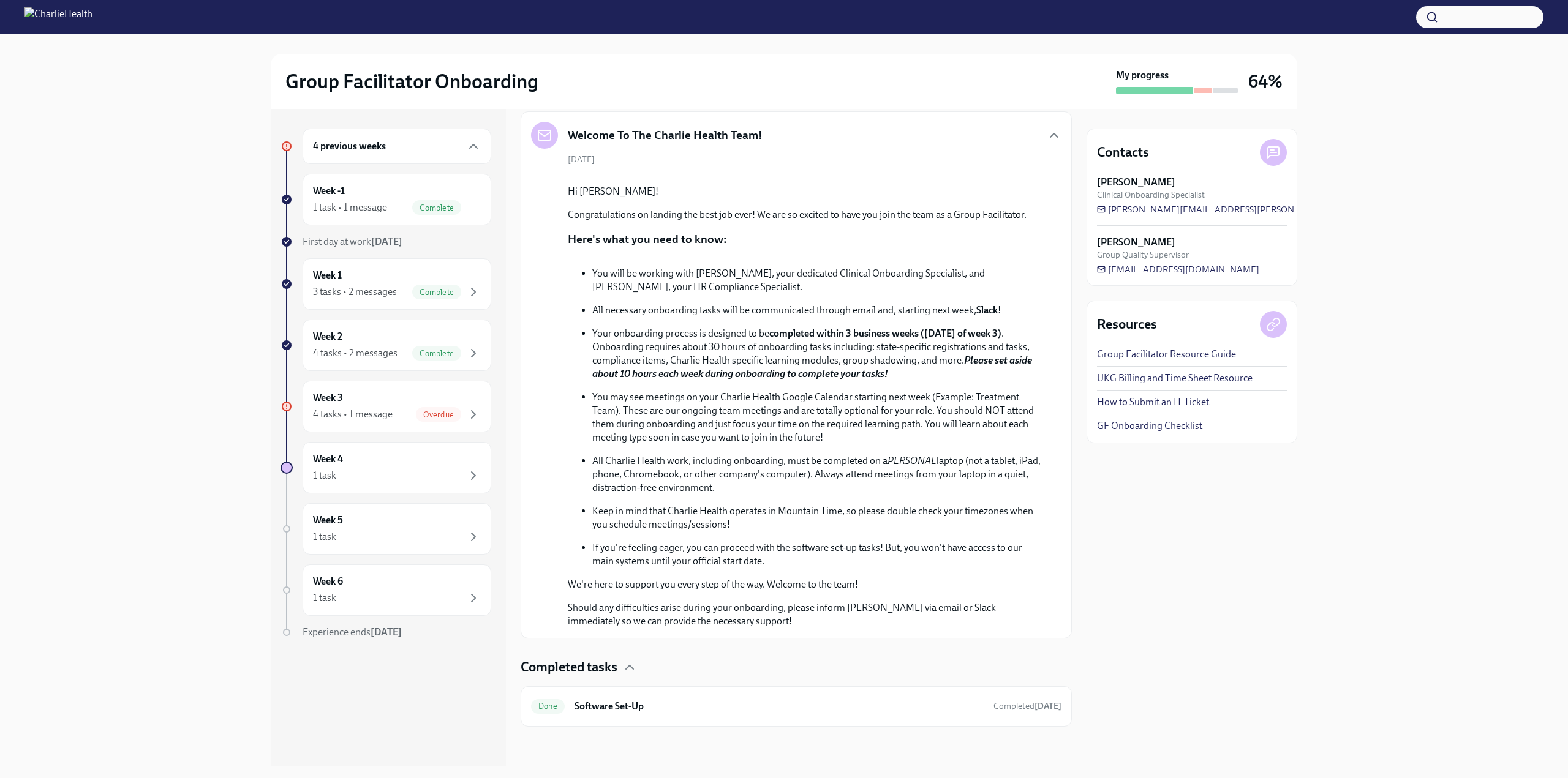
click at [608, 667] on h4 "Completed tasks" at bounding box center [568, 667] width 97 height 18
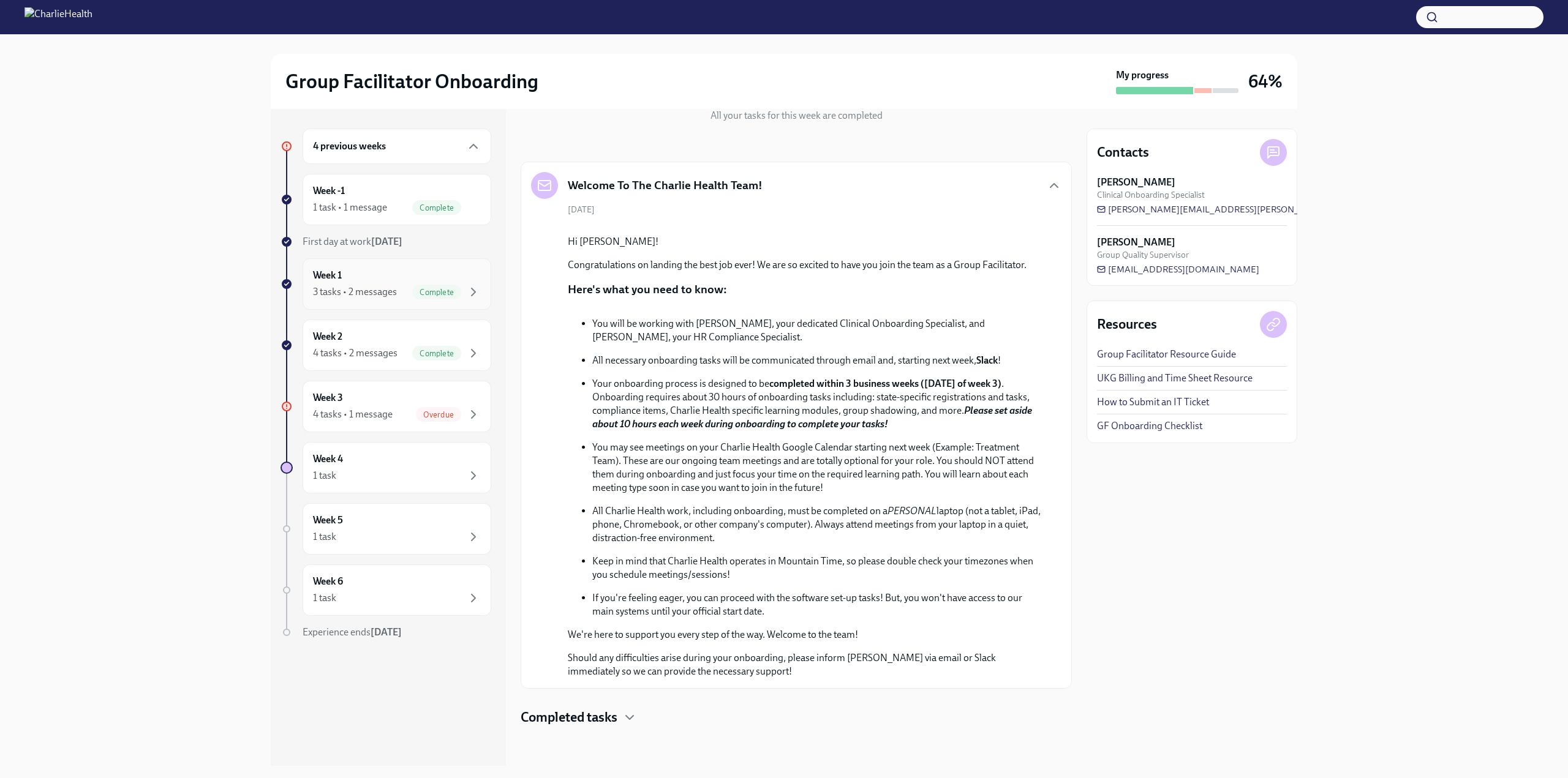
click at [359, 266] on div "Week 1 3 tasks • 2 messages Complete" at bounding box center [397, 284] width 189 height 52
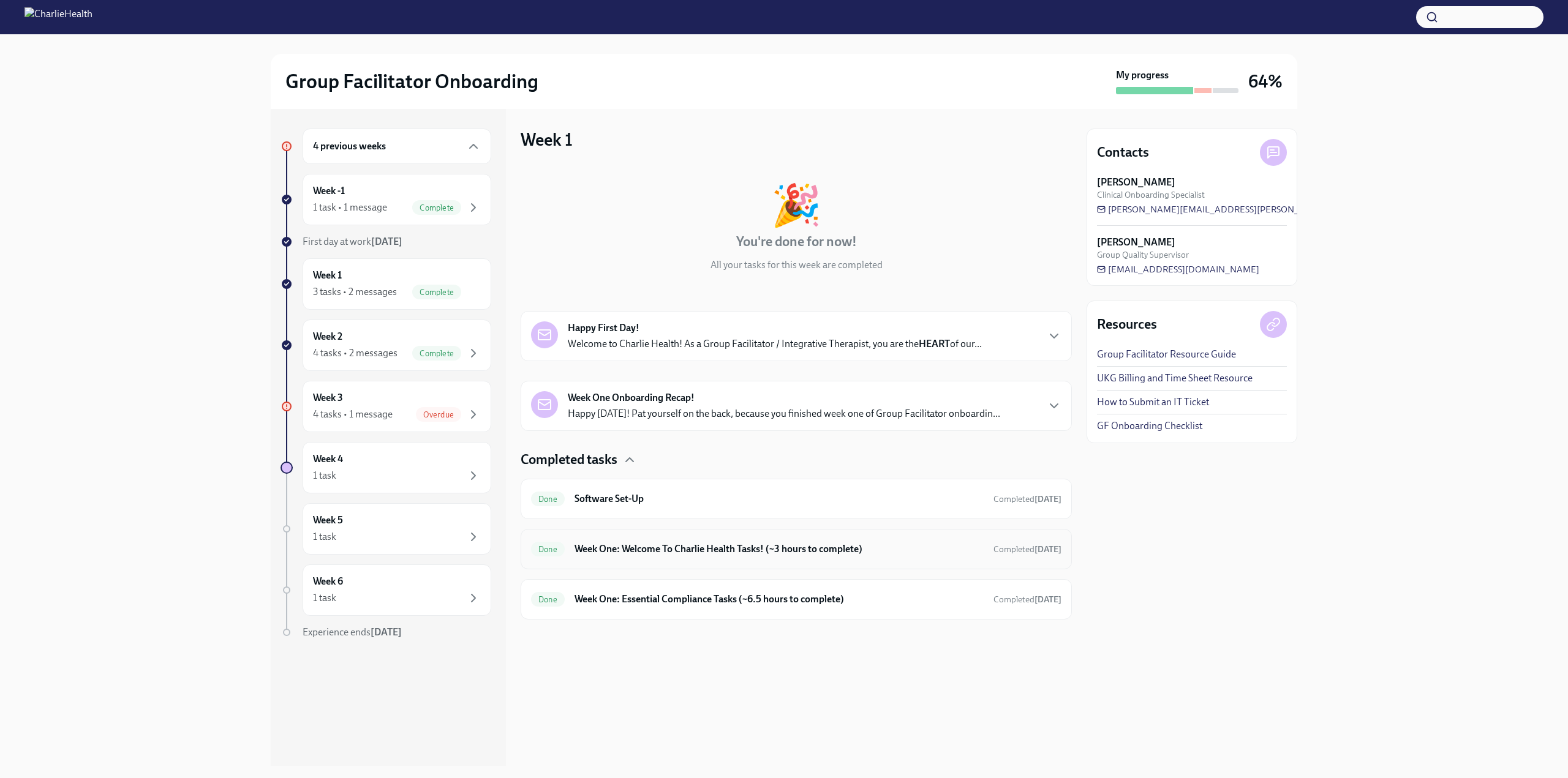
click at [643, 543] on h6 "Week One: Welcome To Charlie Health Tasks! (~3 hours to complete)" at bounding box center [779, 549] width 409 height 14
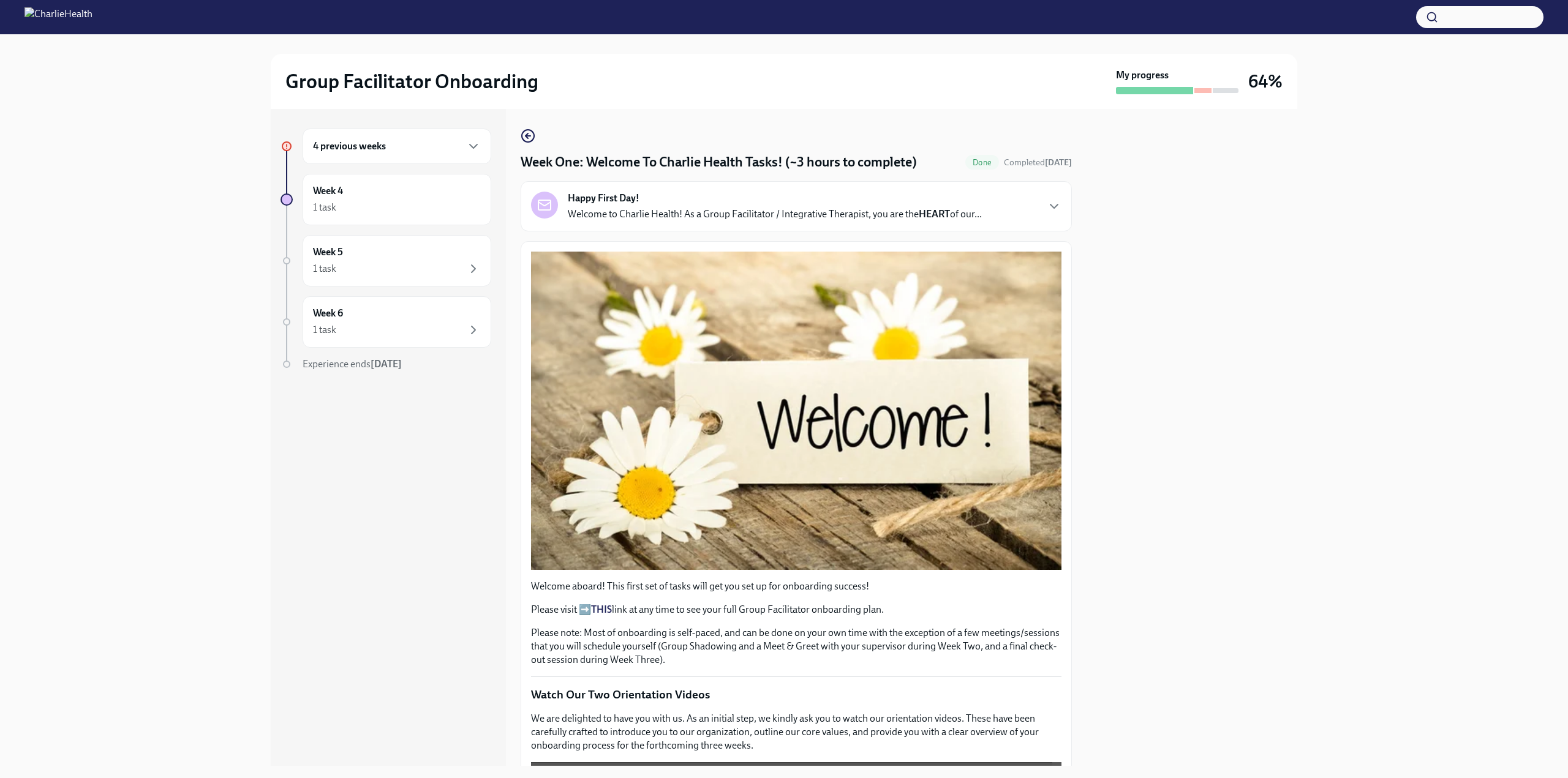
click at [609, 604] on strong "THIS" at bounding box center [602, 609] width 21 height 12
click at [366, 204] on div "1 task" at bounding box center [397, 208] width 168 height 15
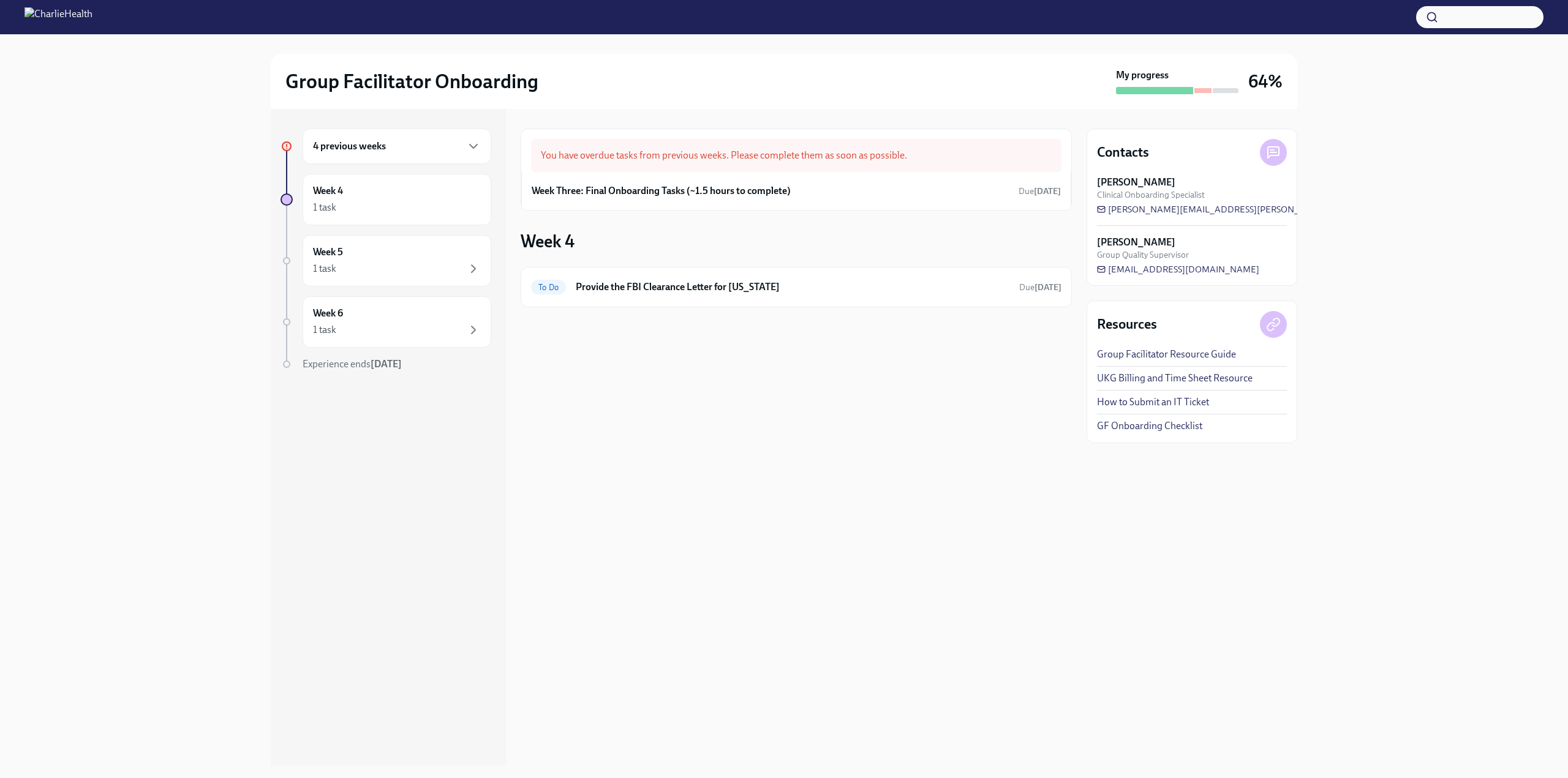
click at [363, 130] on div "4 previous weeks" at bounding box center [397, 146] width 189 height 36
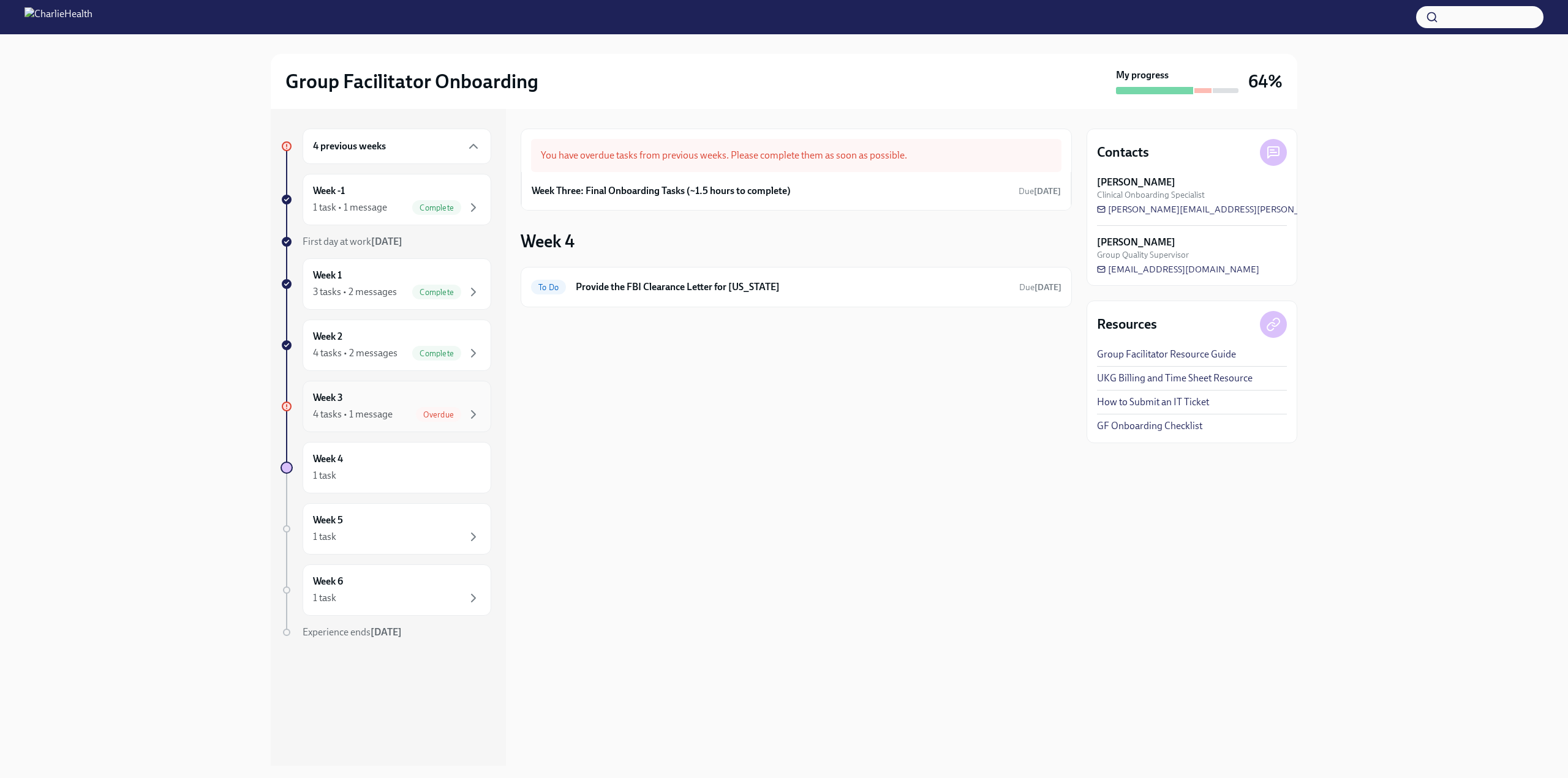
click at [368, 408] on div "4 tasks • 1 message" at bounding box center [352, 415] width 79 height 14
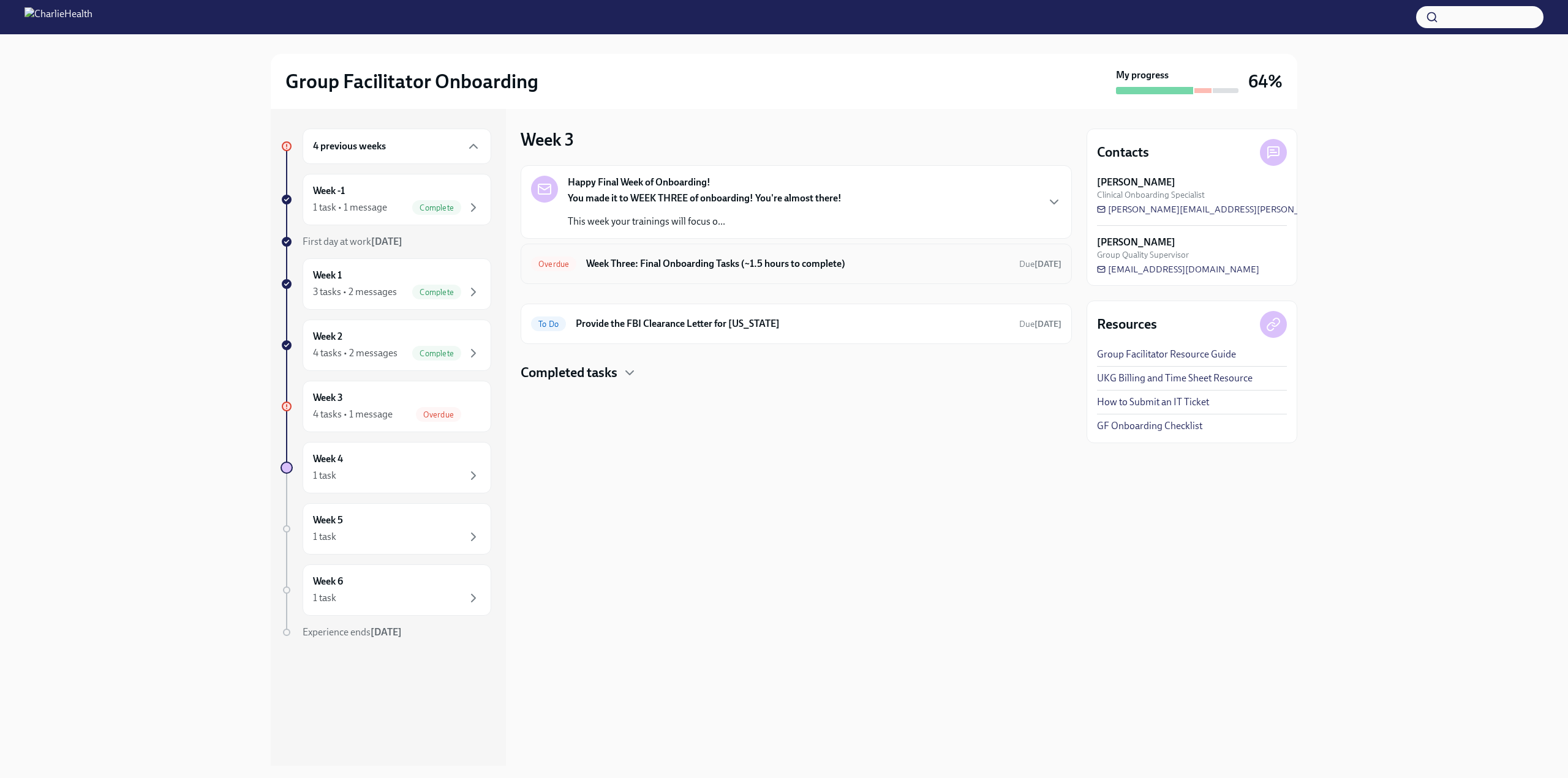
click at [643, 271] on div "Overdue Week Three: Final Onboarding Tasks (~1.5 hours to complete) Due [DATE]" at bounding box center [796, 264] width 530 height 20
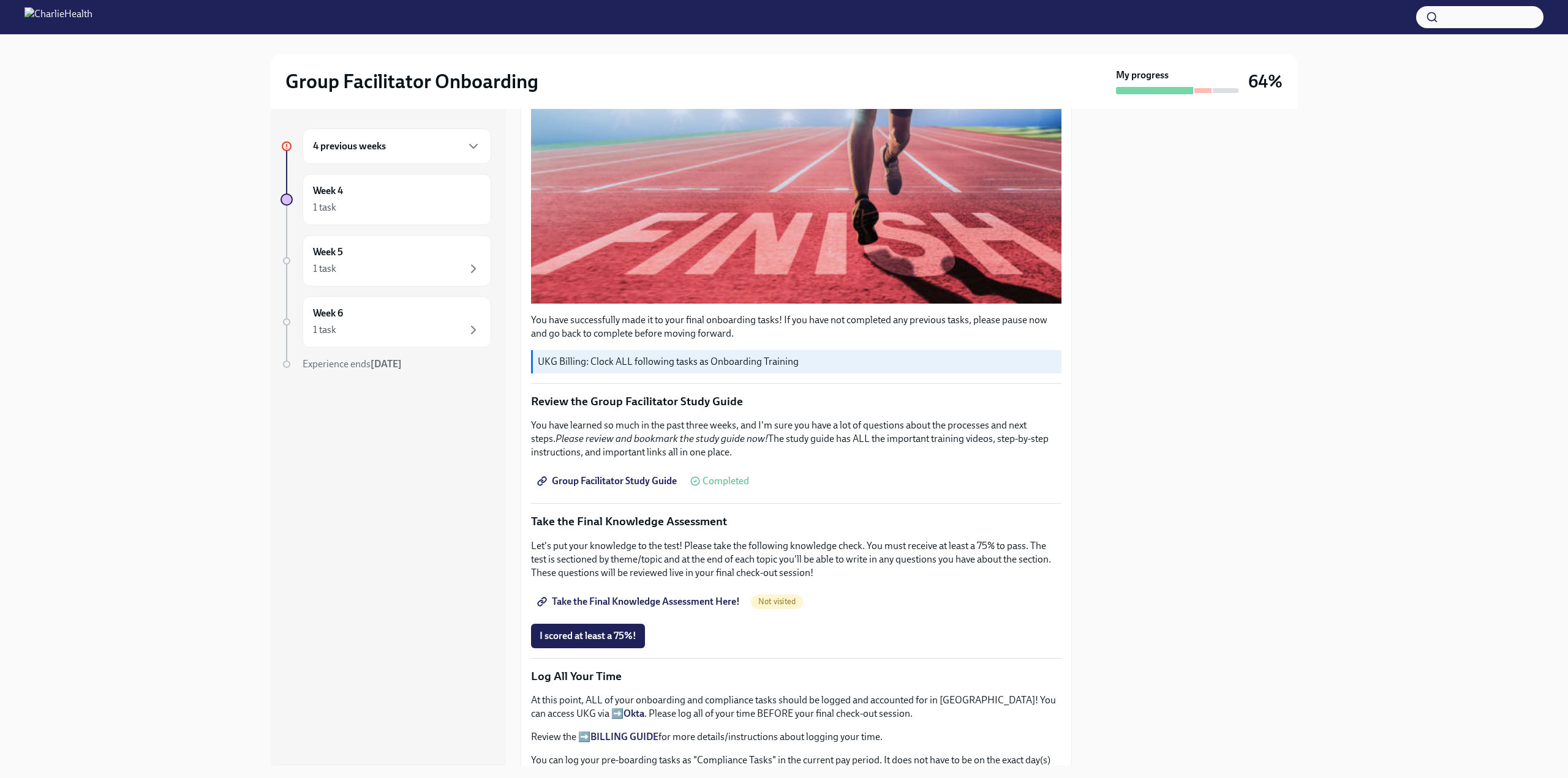
scroll to position [306, 0]
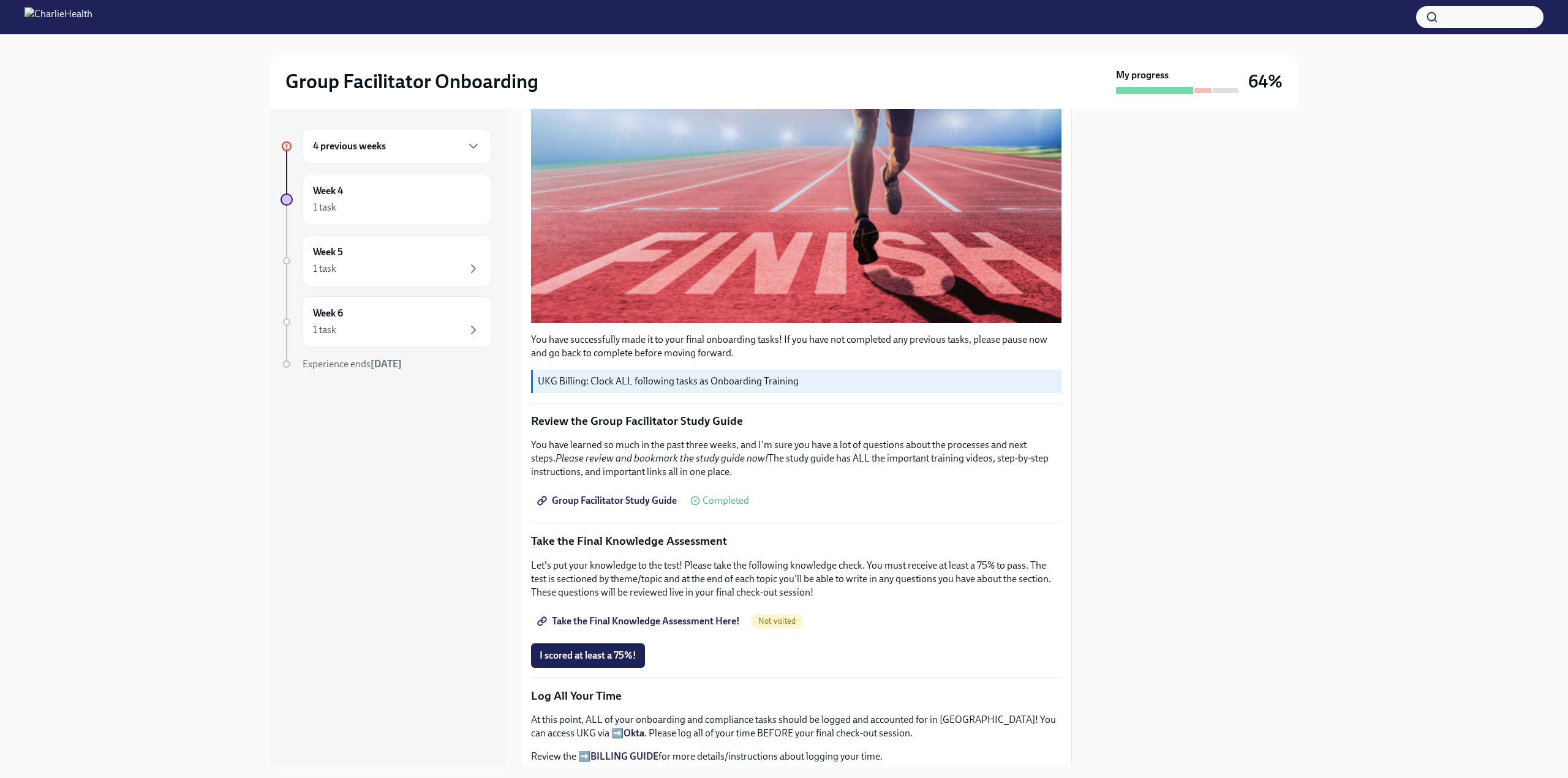
click at [674, 617] on span "Take the Final Knowledge Assessment Here!" at bounding box center [640, 622] width 201 height 12
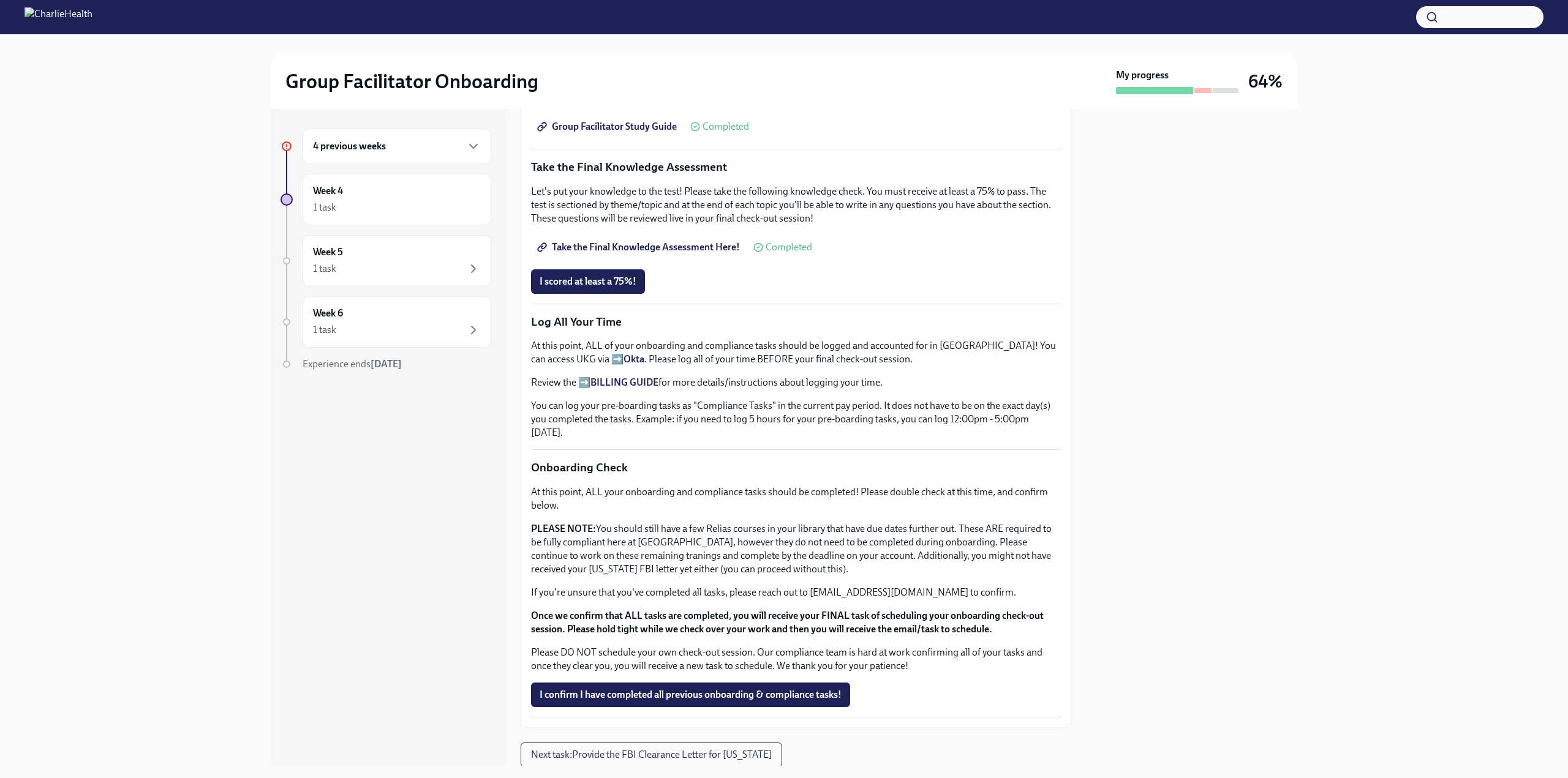
scroll to position [685, 0]
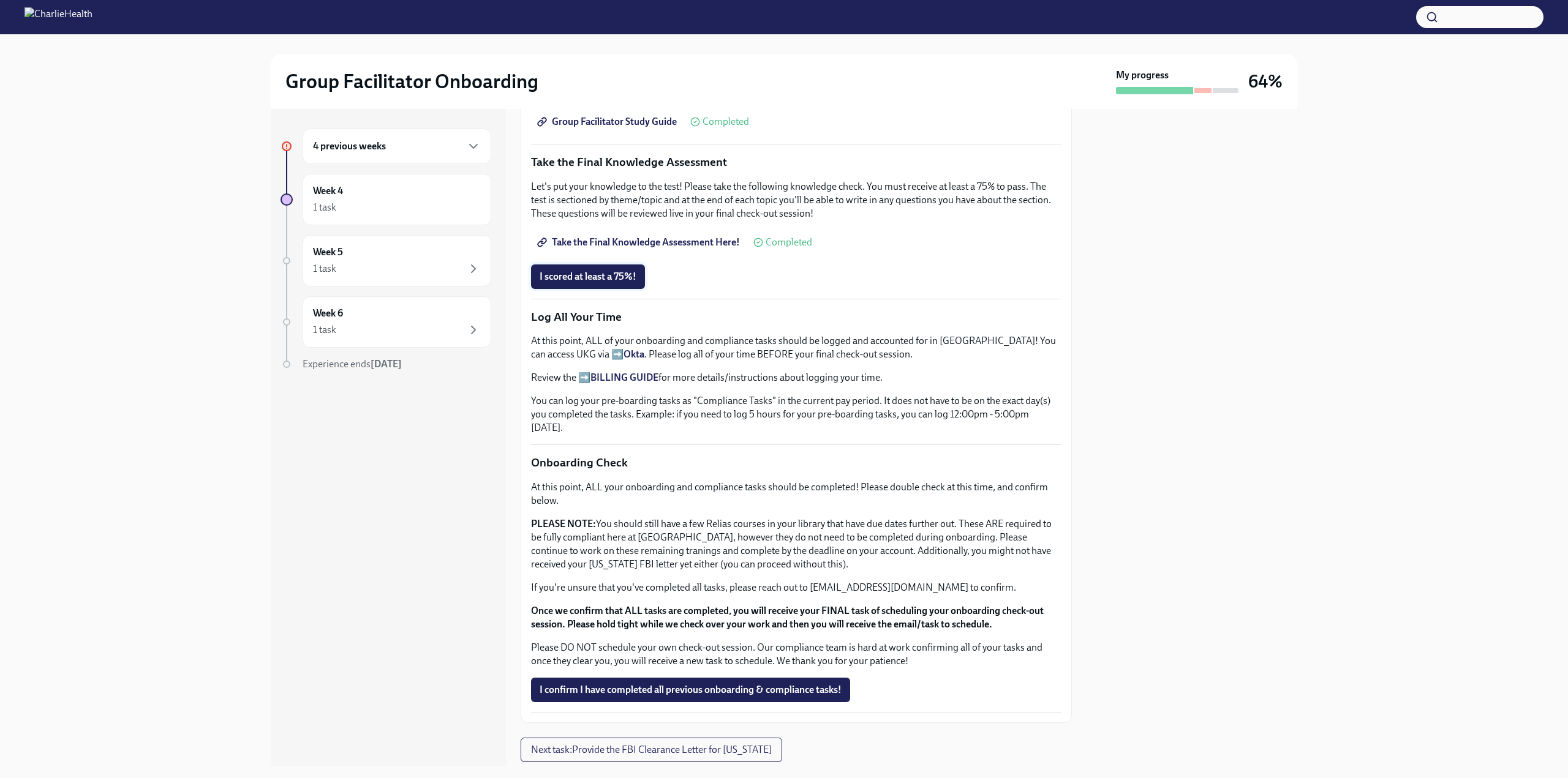
click at [554, 271] on span "I scored at least a 75%!" at bounding box center [587, 277] width 97 height 12
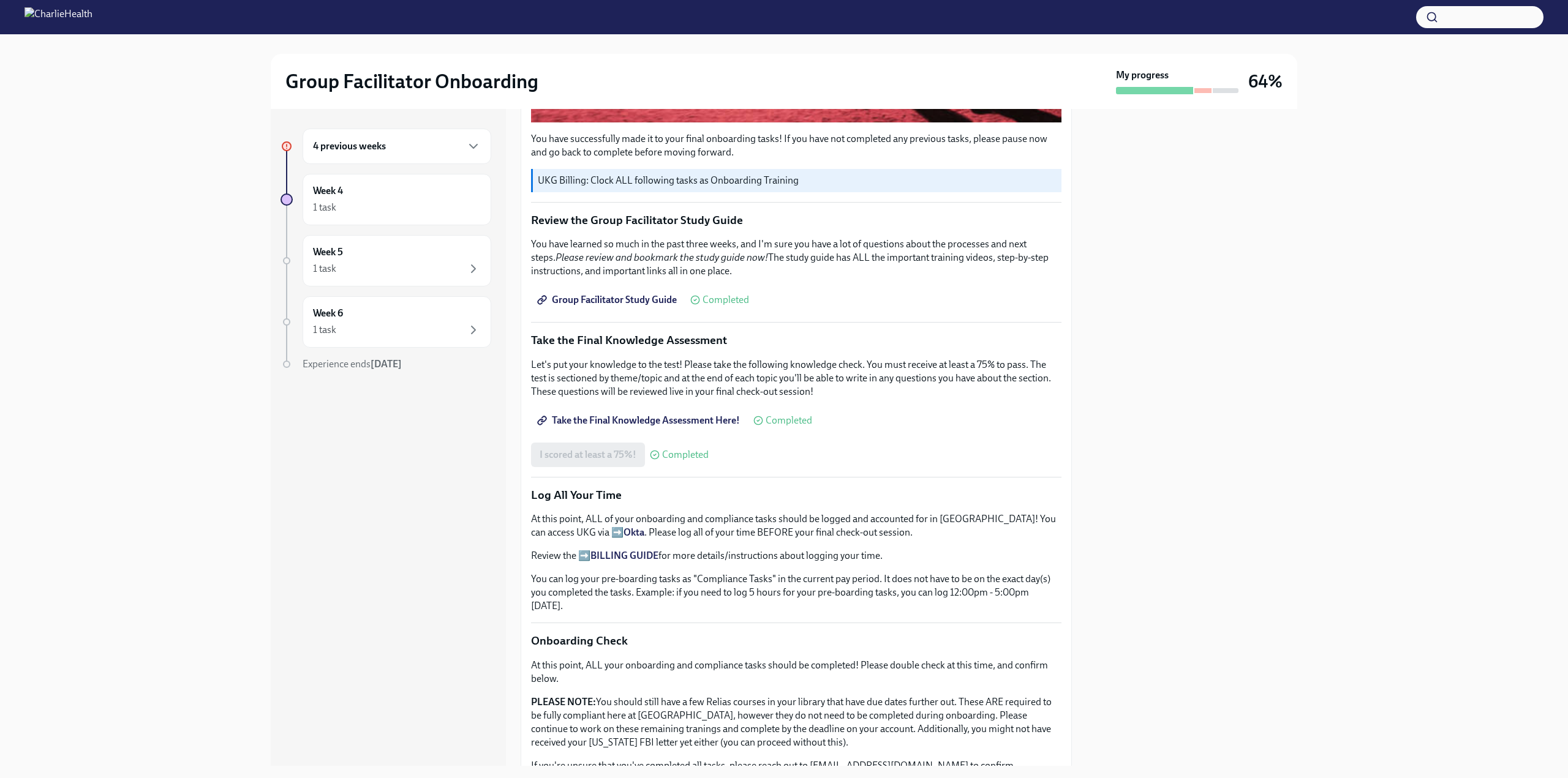
scroll to position [714, 0]
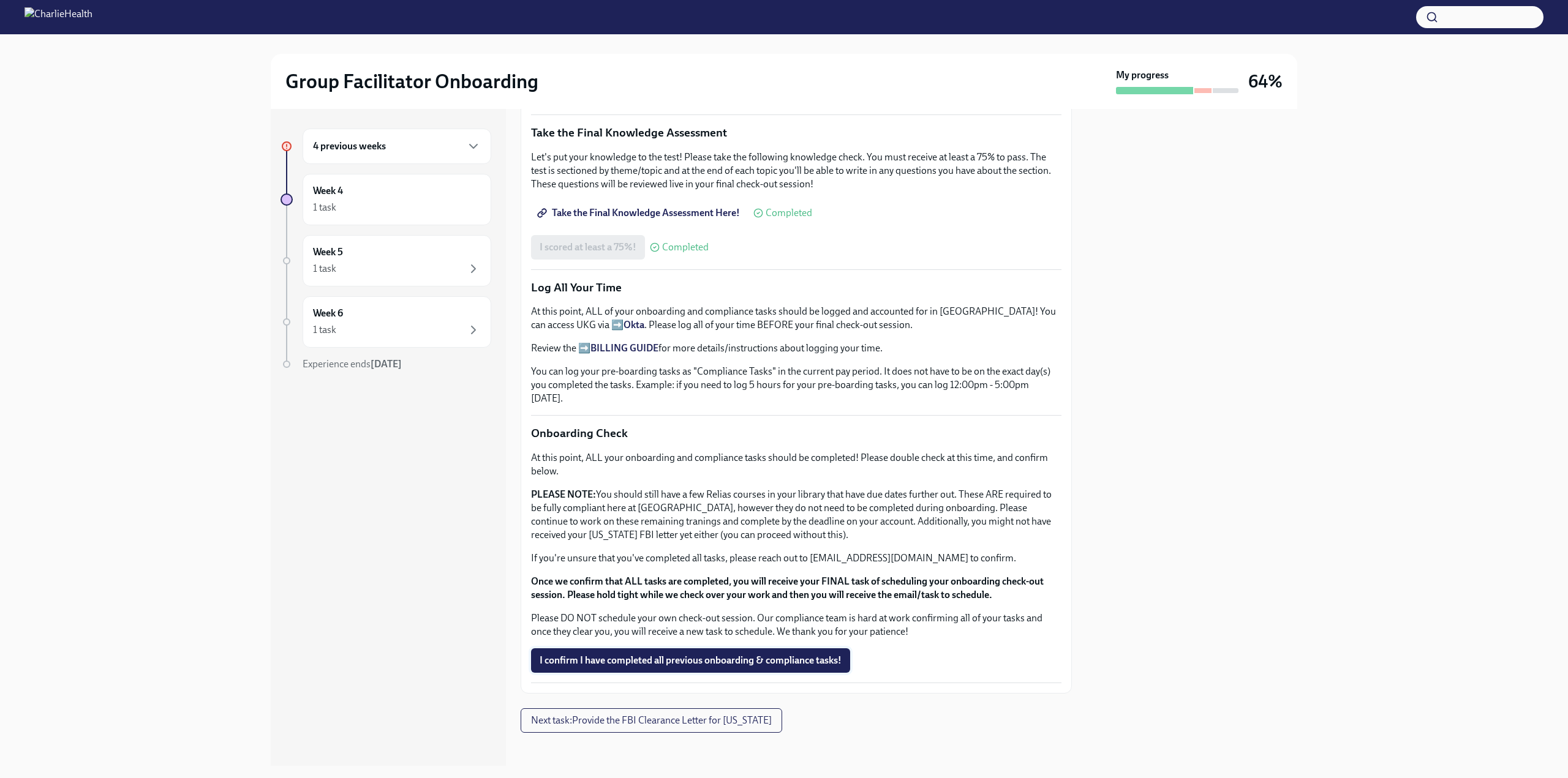
click at [629, 661] on button "I confirm I have completed all previous onboarding & compliance tasks!" at bounding box center [690, 661] width 319 height 25
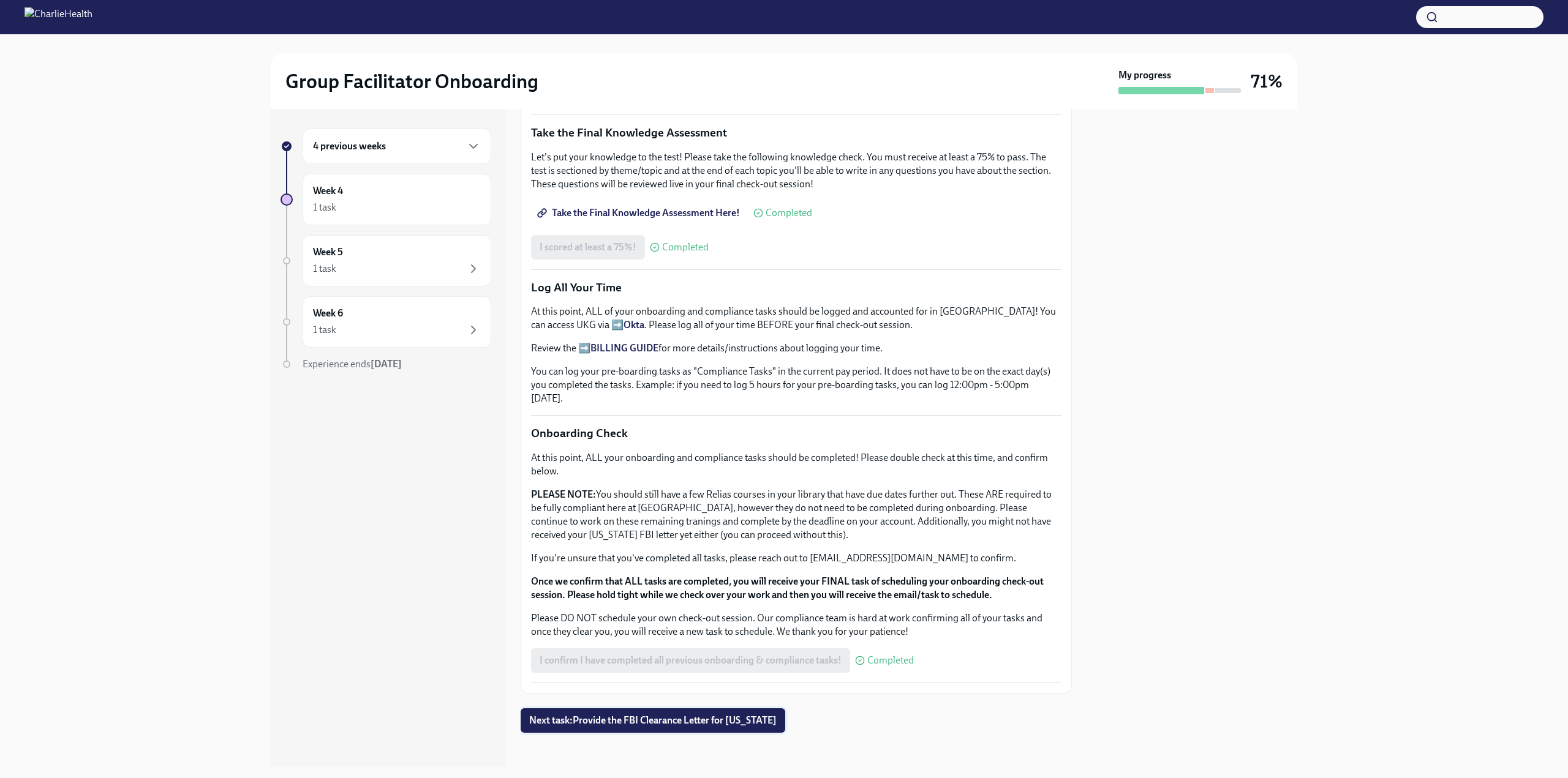
click at [683, 721] on button "Next task : Provide the FBI Clearance Letter for [US_STATE]" at bounding box center [653, 721] width 265 height 25
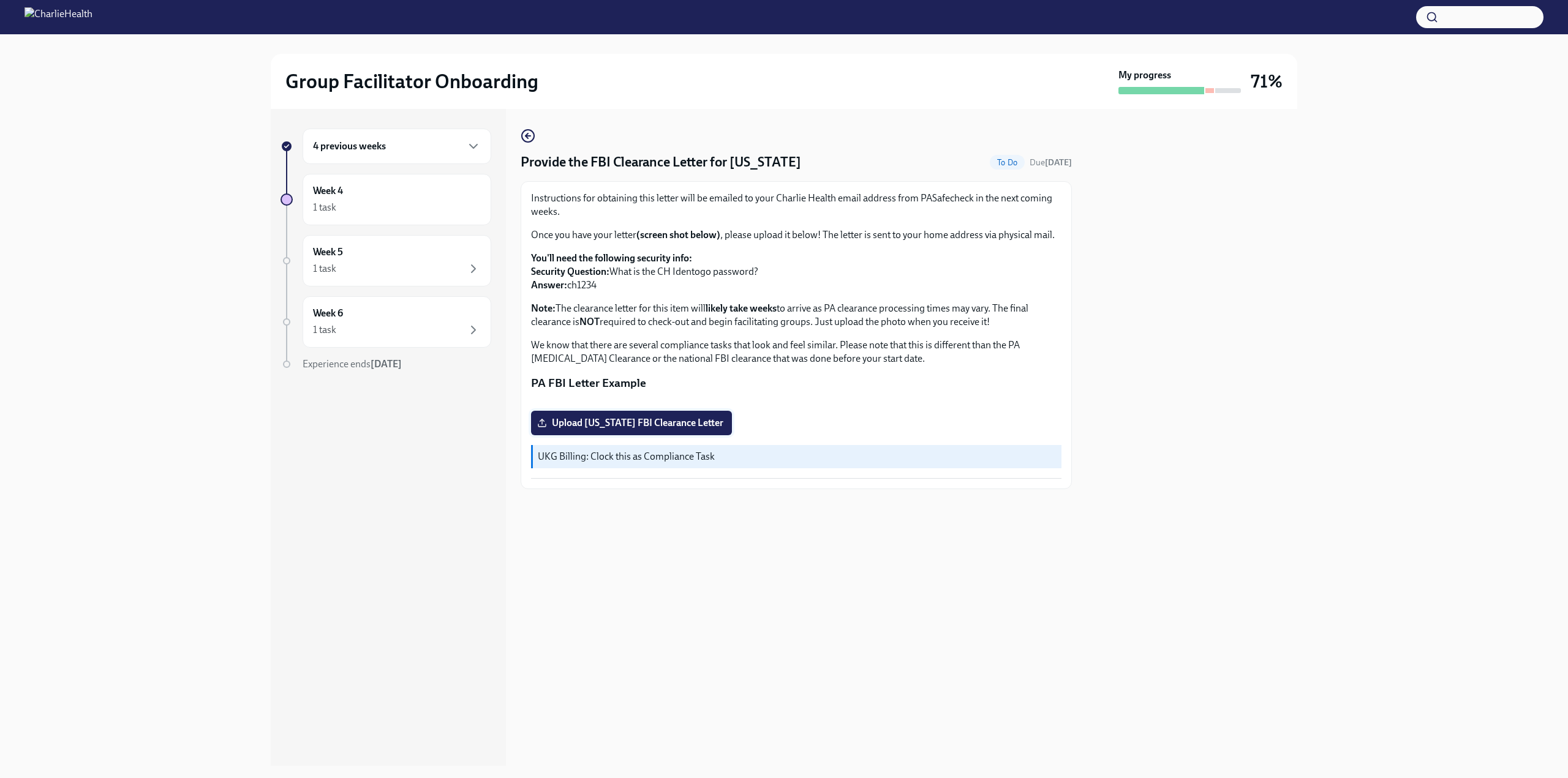
click at [641, 435] on label "Upload [US_STATE] FBI Clearance Letter" at bounding box center [631, 423] width 201 height 25
click at [0, 0] on input "Upload [US_STATE] FBI Clearance Letter" at bounding box center [0, 0] width 0 height 0
click at [586, 435] on label "Upload [US_STATE] FBI Clearance Letter" at bounding box center [631, 423] width 201 height 25
click at [0, 0] on input "Upload [US_STATE] FBI Clearance Letter" at bounding box center [0, 0] width 0 height 0
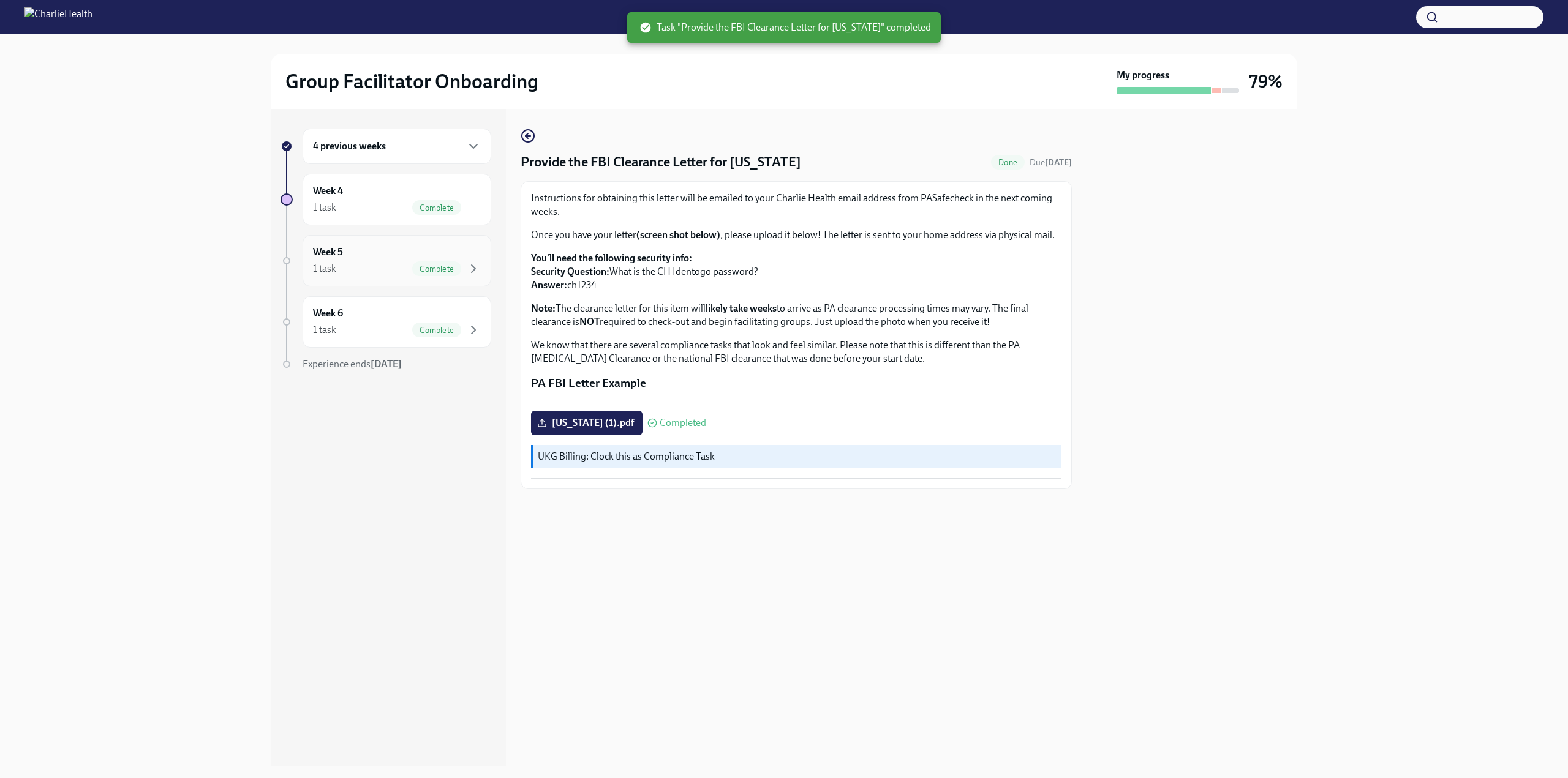
click at [371, 253] on div "Week 5 1 task Complete" at bounding box center [397, 261] width 168 height 31
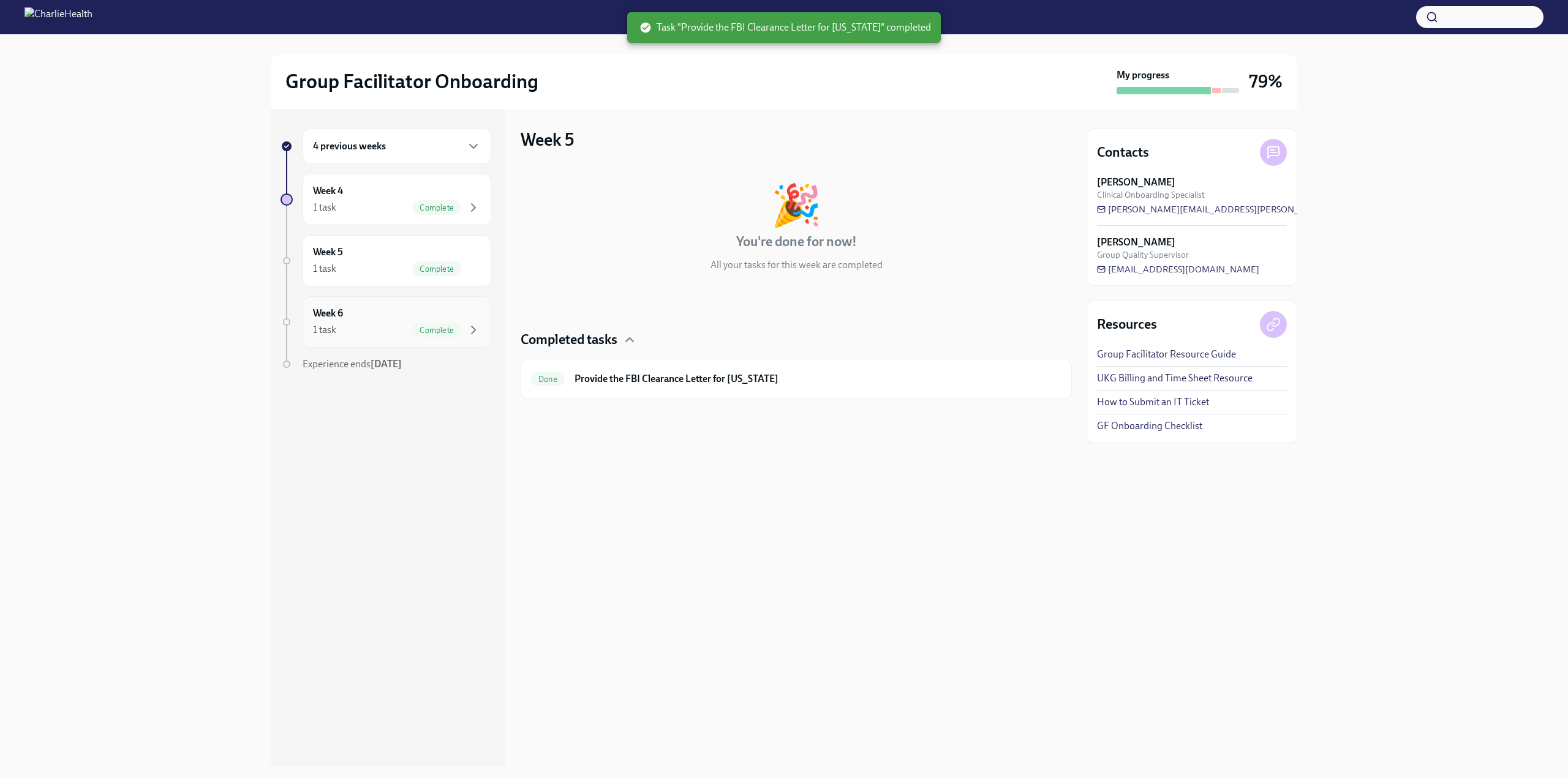
click at [392, 320] on div "Week 6 1 task Complete" at bounding box center [397, 322] width 168 height 31
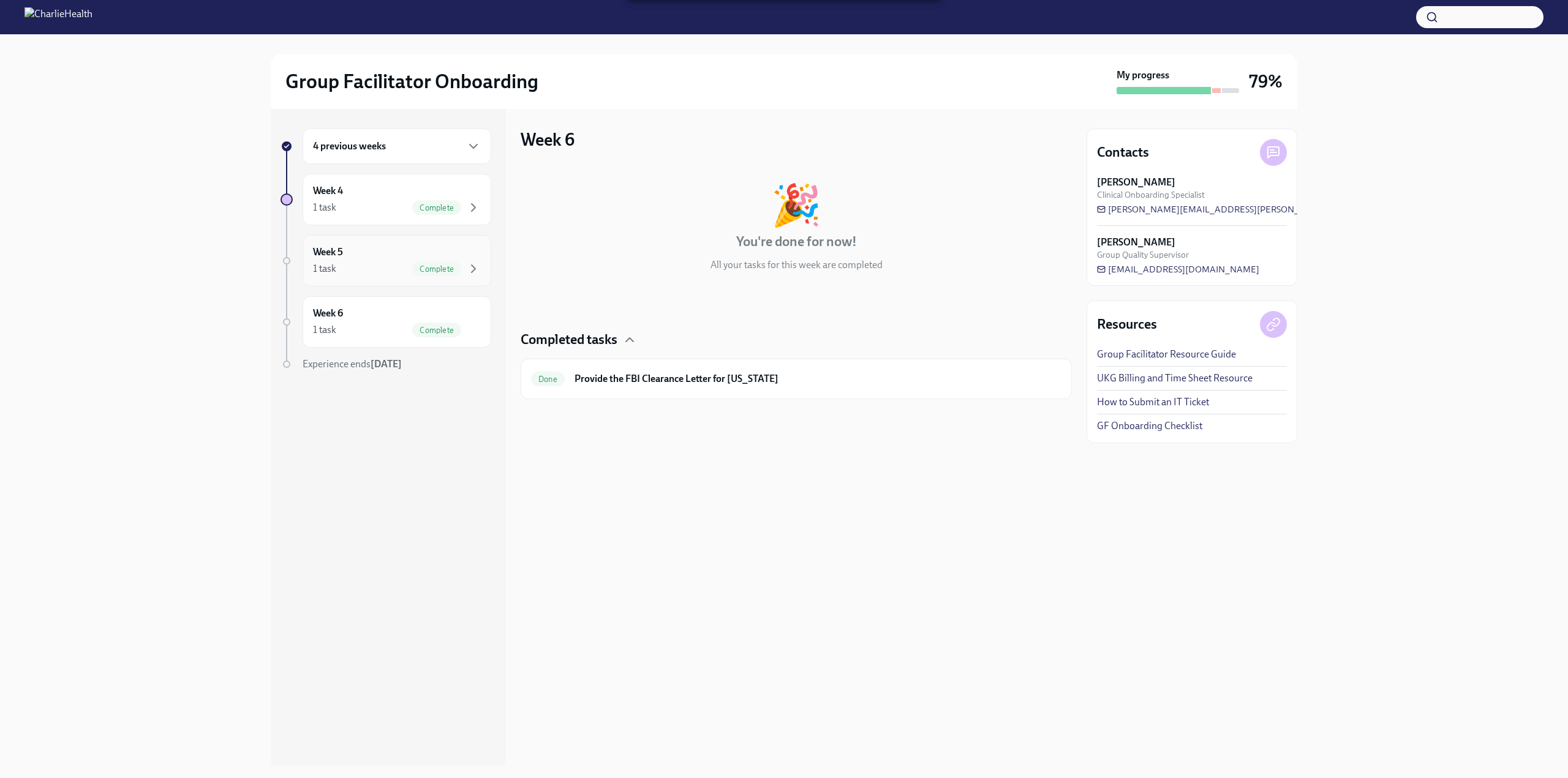
click at [404, 272] on div "1 task Complete" at bounding box center [397, 269] width 168 height 15
click at [407, 221] on div "Week 4 1 task Complete" at bounding box center [397, 200] width 189 height 52
click at [415, 149] on div "4 previous weeks" at bounding box center [397, 146] width 168 height 15
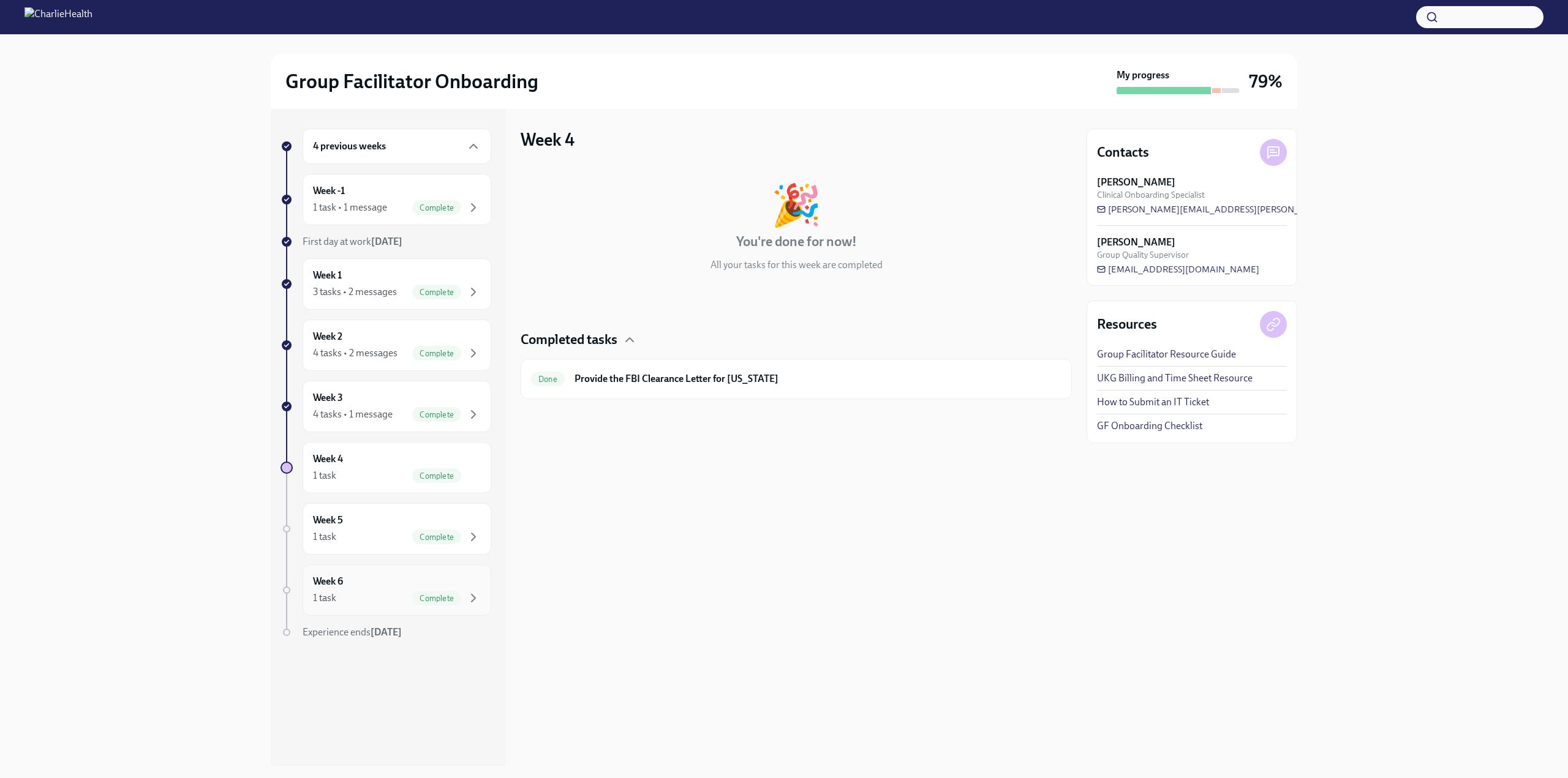
click at [402, 592] on div "1 task Complete" at bounding box center [397, 598] width 168 height 15
click at [391, 638] on div "Experience ends [DATE]" at bounding box center [397, 633] width 189 height 14
click at [288, 534] on div at bounding box center [287, 529] width 12 height 12
click at [378, 587] on div "Week 6 1 task Complete" at bounding box center [397, 590] width 168 height 31
click at [383, 540] on div "1 task Complete" at bounding box center [397, 537] width 168 height 15
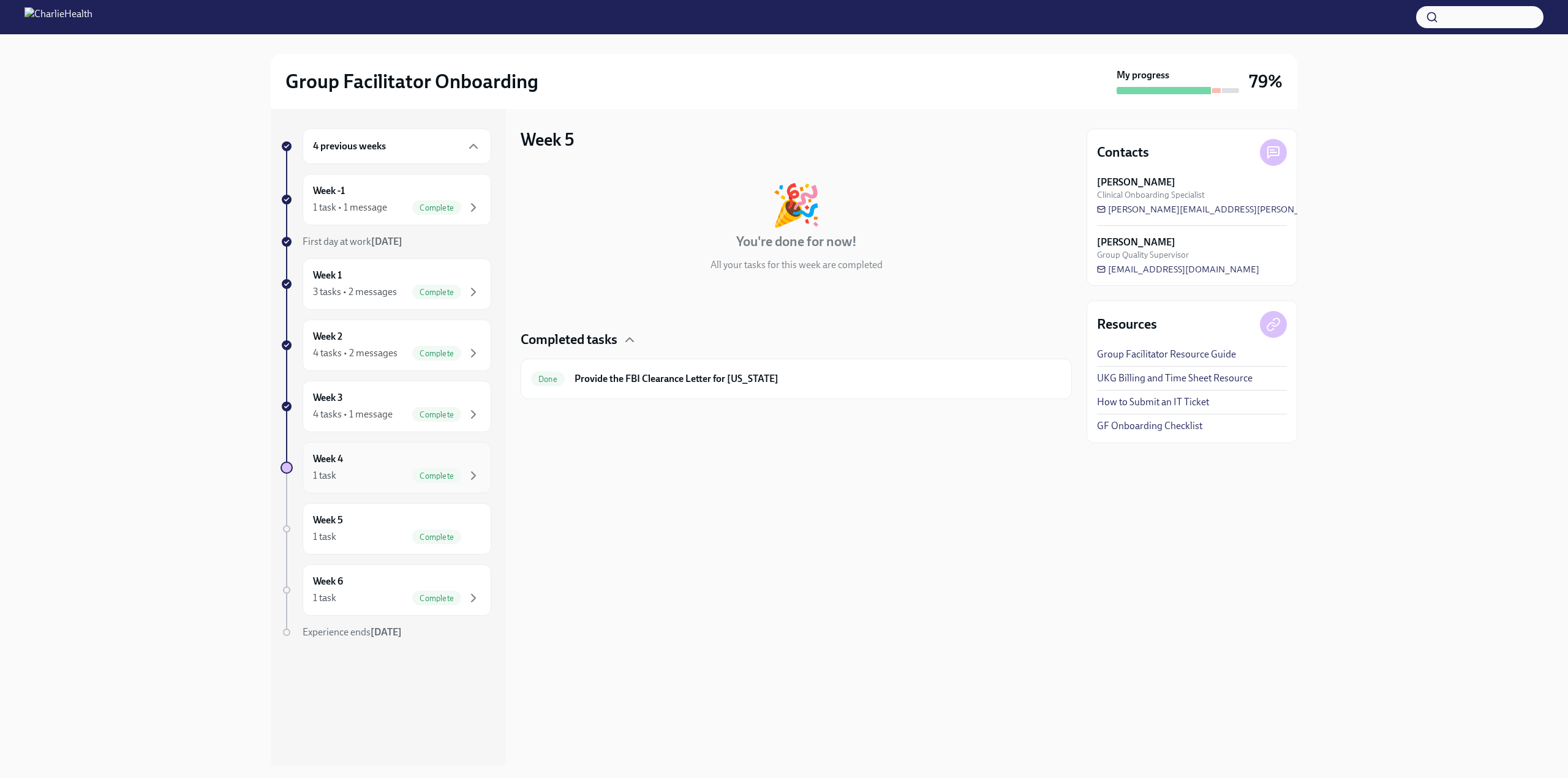
click at [415, 489] on div "Week 4 1 task Complete" at bounding box center [397, 468] width 189 height 52
click at [449, 148] on div "4 previous weeks" at bounding box center [397, 146] width 168 height 15
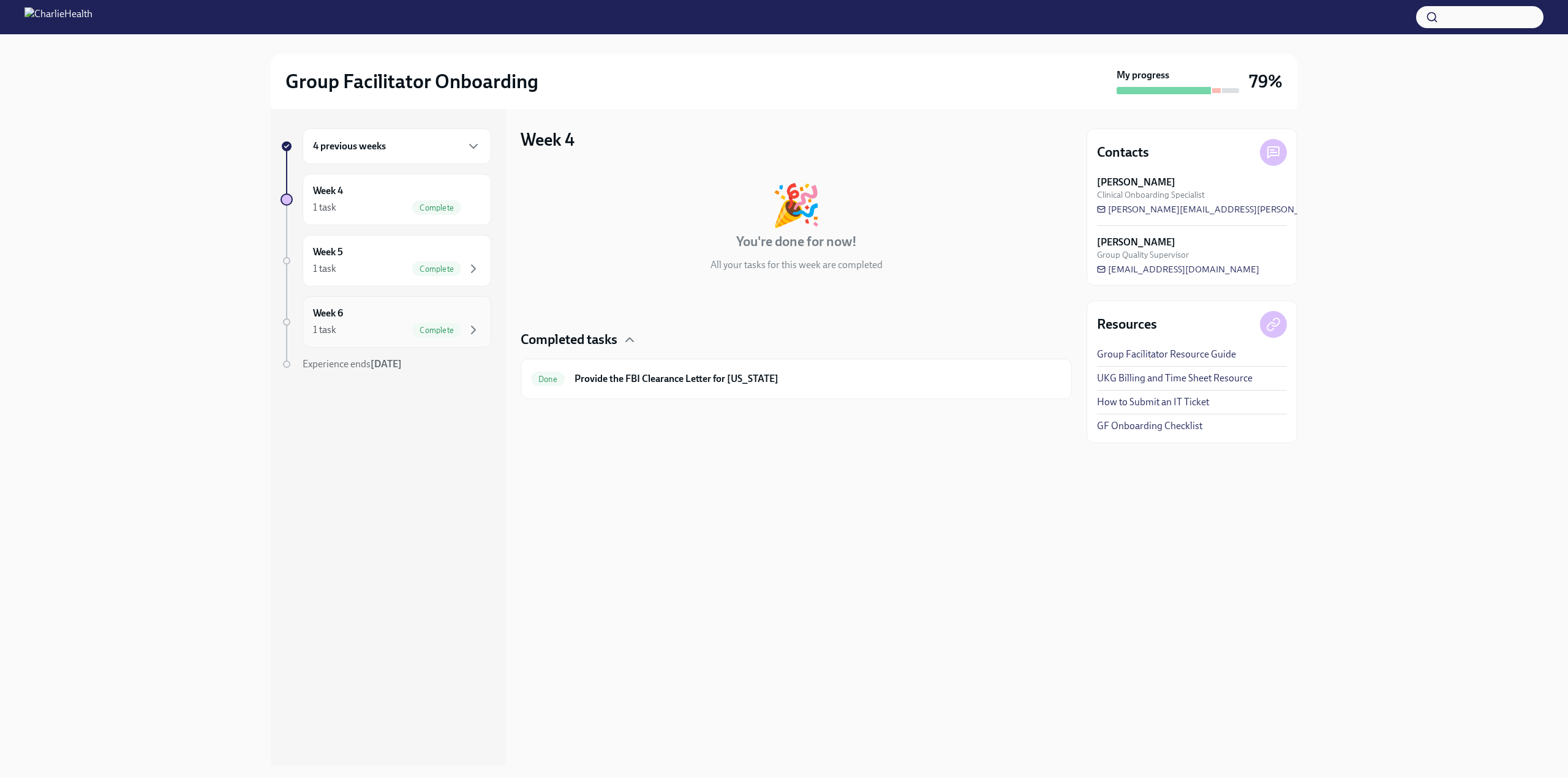
click at [374, 340] on div "Week 6 1 task Complete" at bounding box center [397, 322] width 189 height 52
